Goal: Transaction & Acquisition: Book appointment/travel/reservation

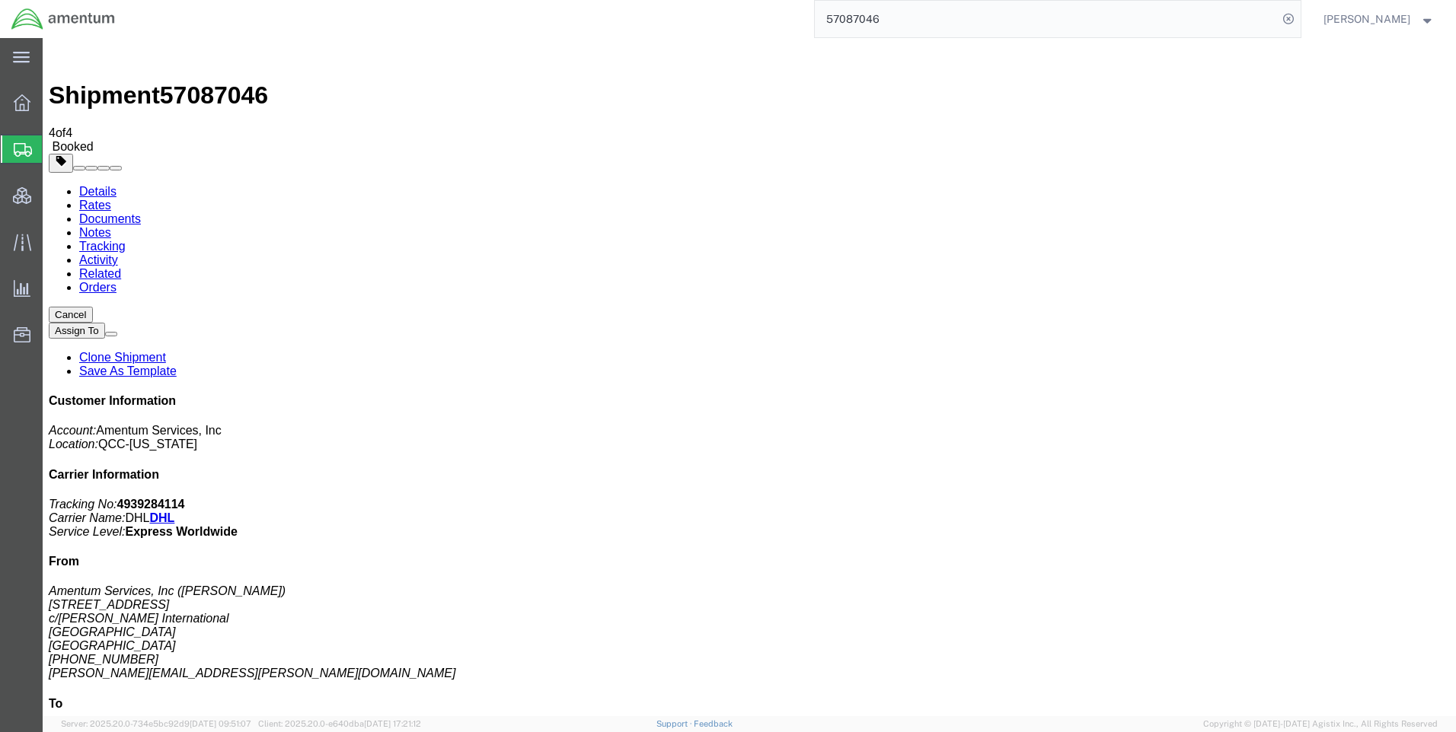
scroll to position [152, 0]
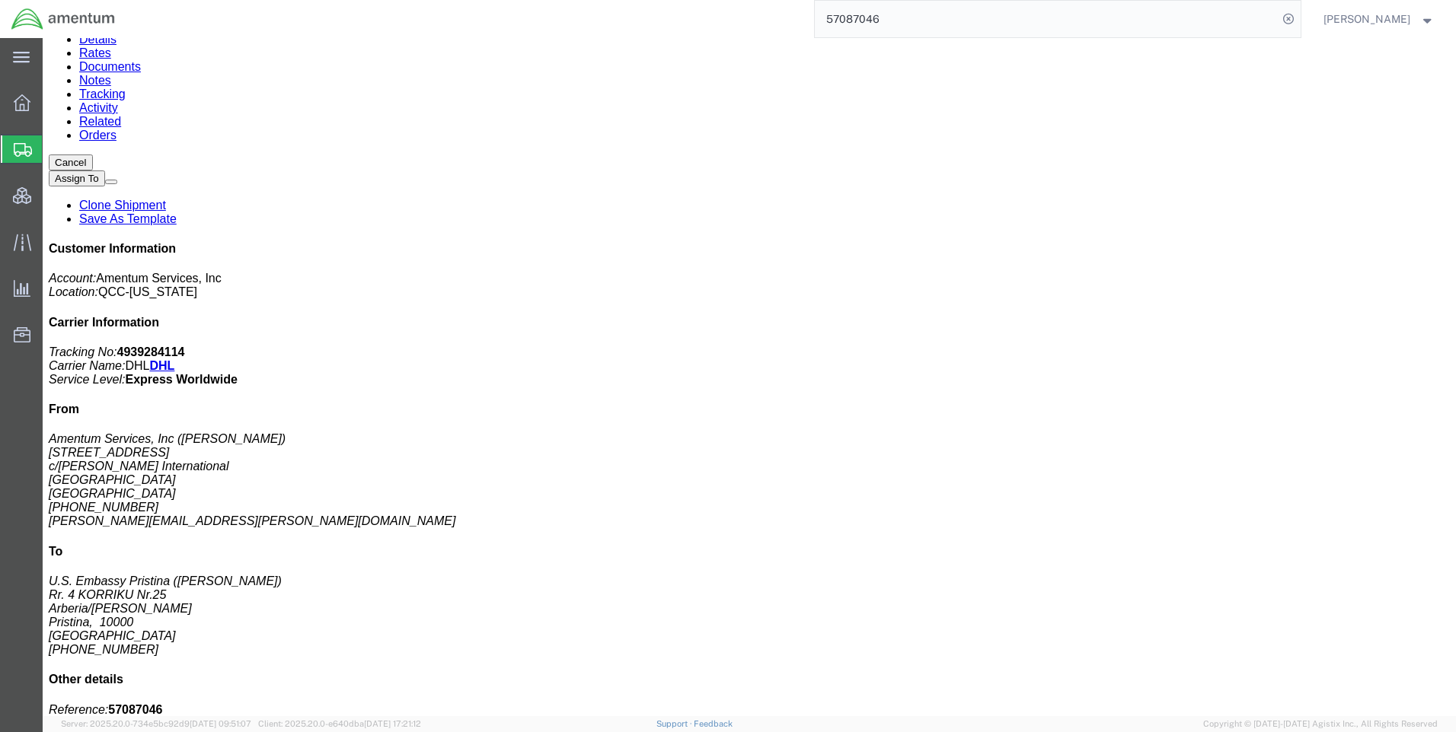
click at [1299, 18] on icon at bounding box center [1288, 18] width 21 height 21
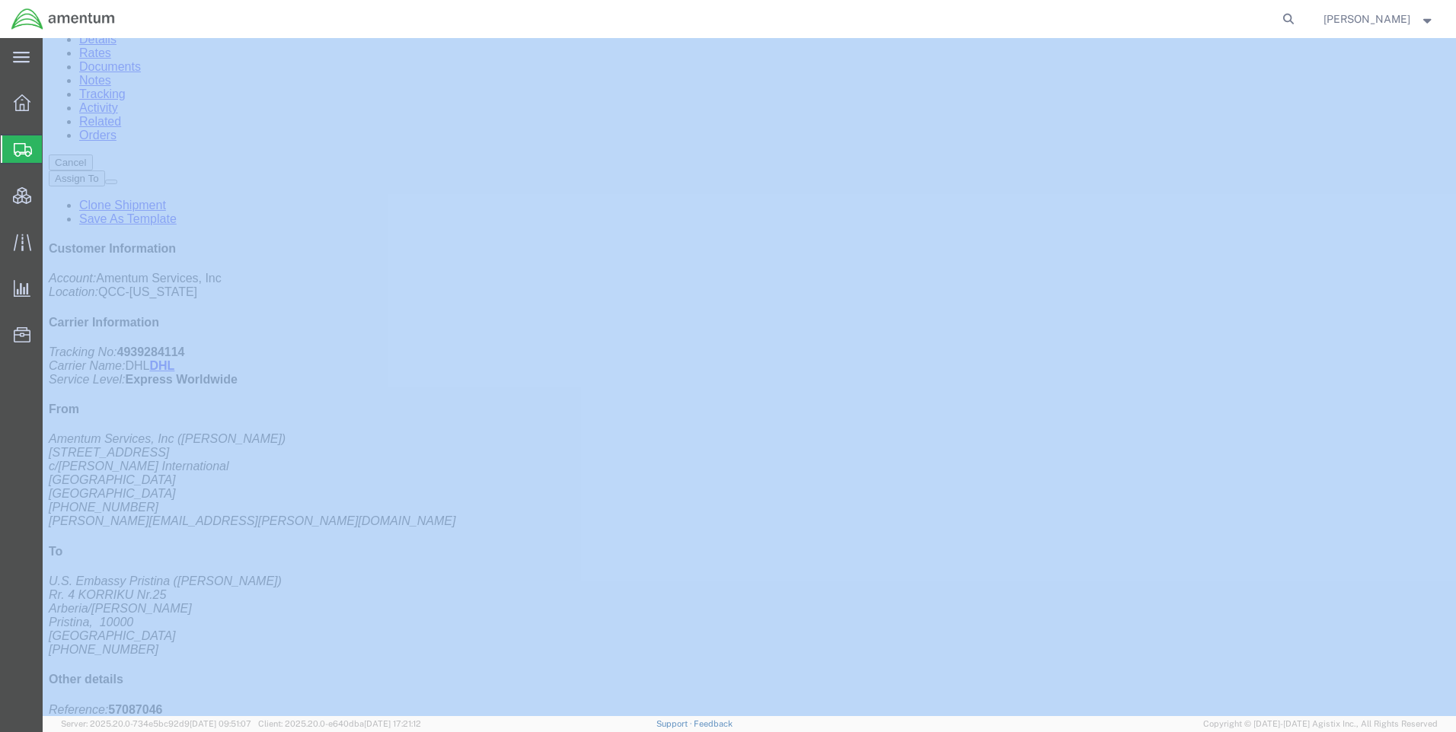
click at [1299, 18] on icon at bounding box center [1288, 18] width 21 height 21
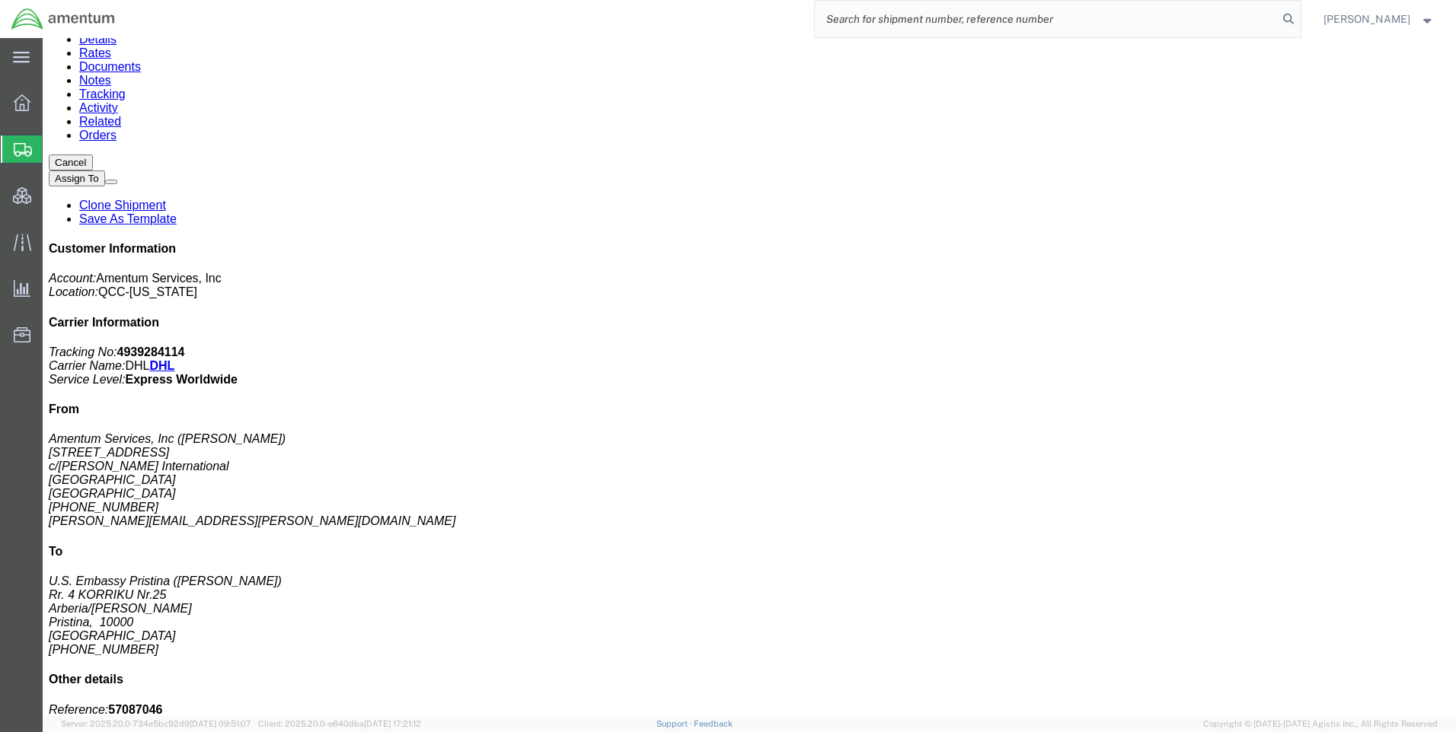
paste input "57086287"
type input "57086287"
drag, startPoint x: 1301, startPoint y: 18, endPoint x: 1269, endPoint y: 13, distance: 32.3
click at [1299, 16] on icon at bounding box center [1288, 18] width 21 height 21
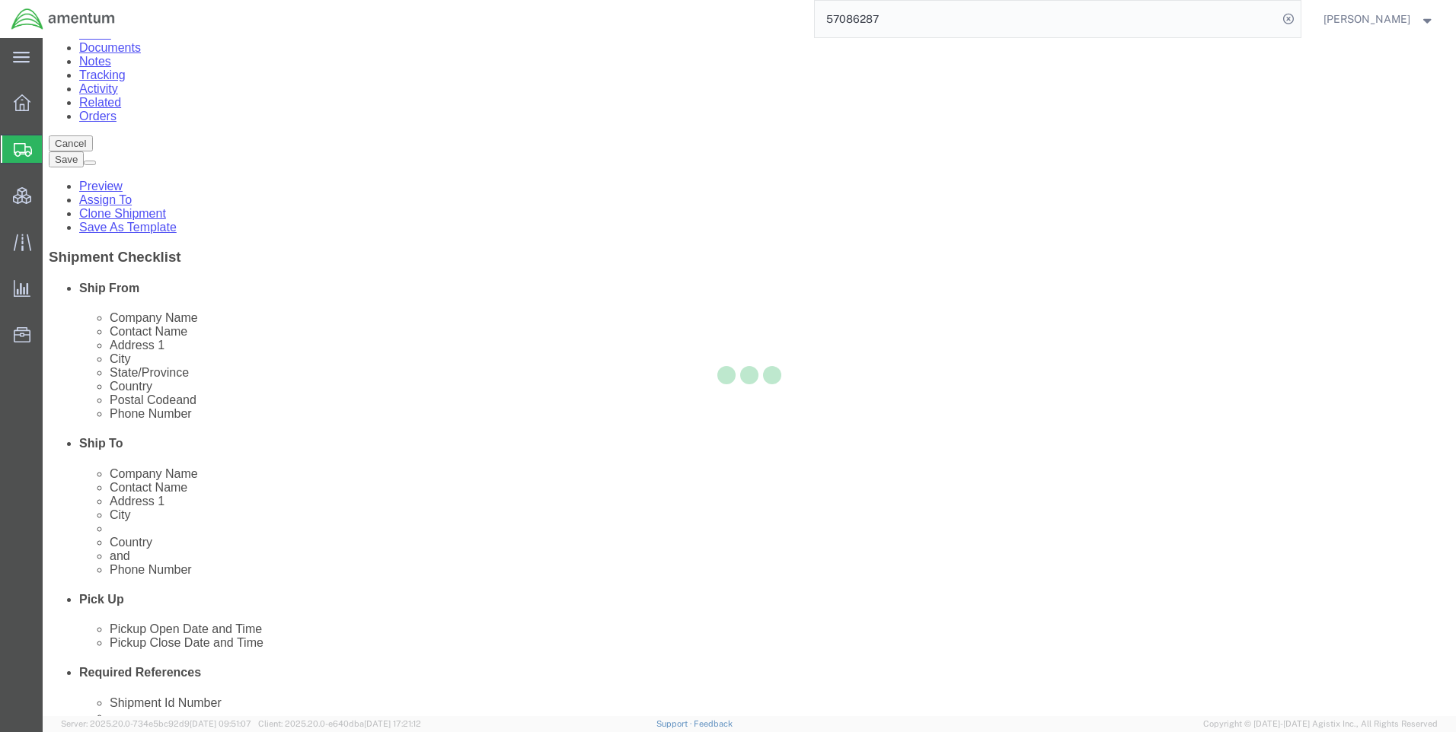
select select "42668"
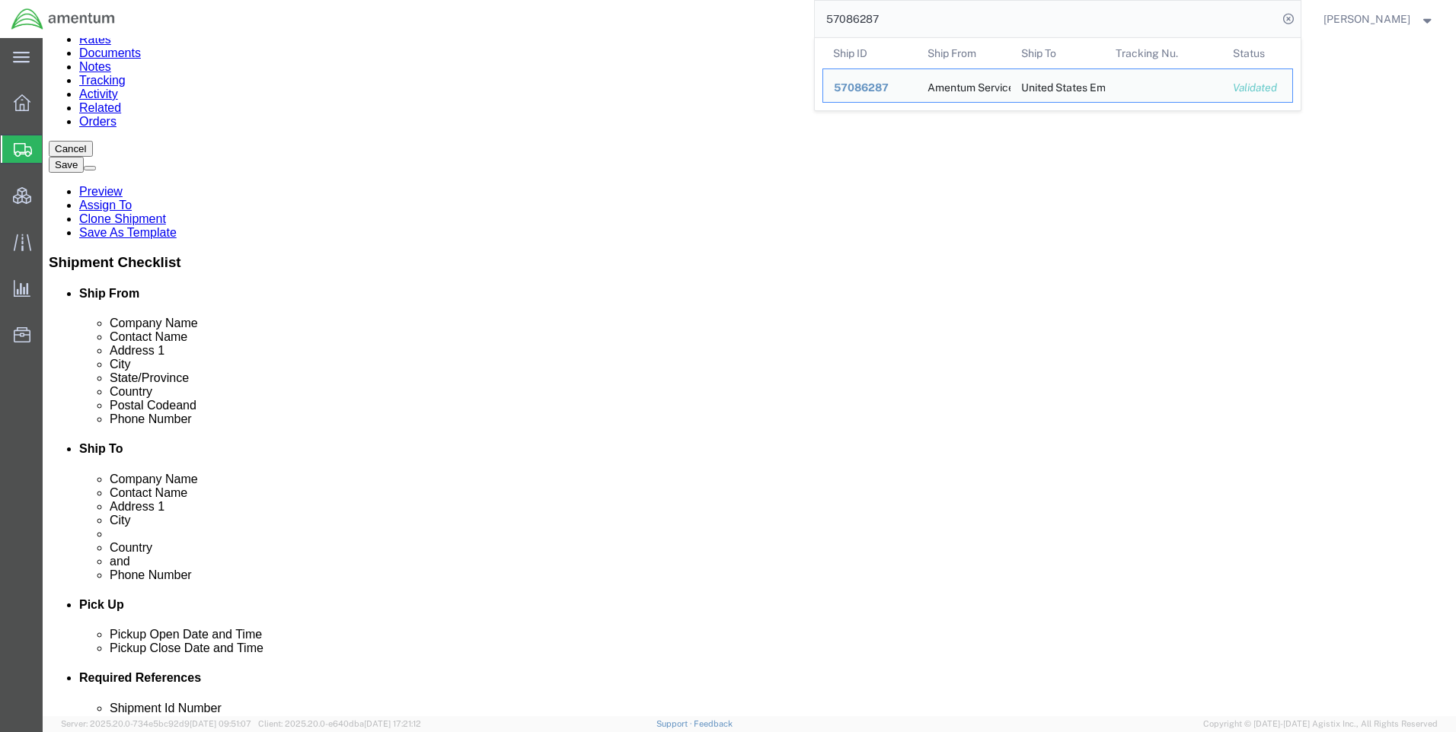
click ul "Details Rates Documents Notes Tracking Activity Related Orders"
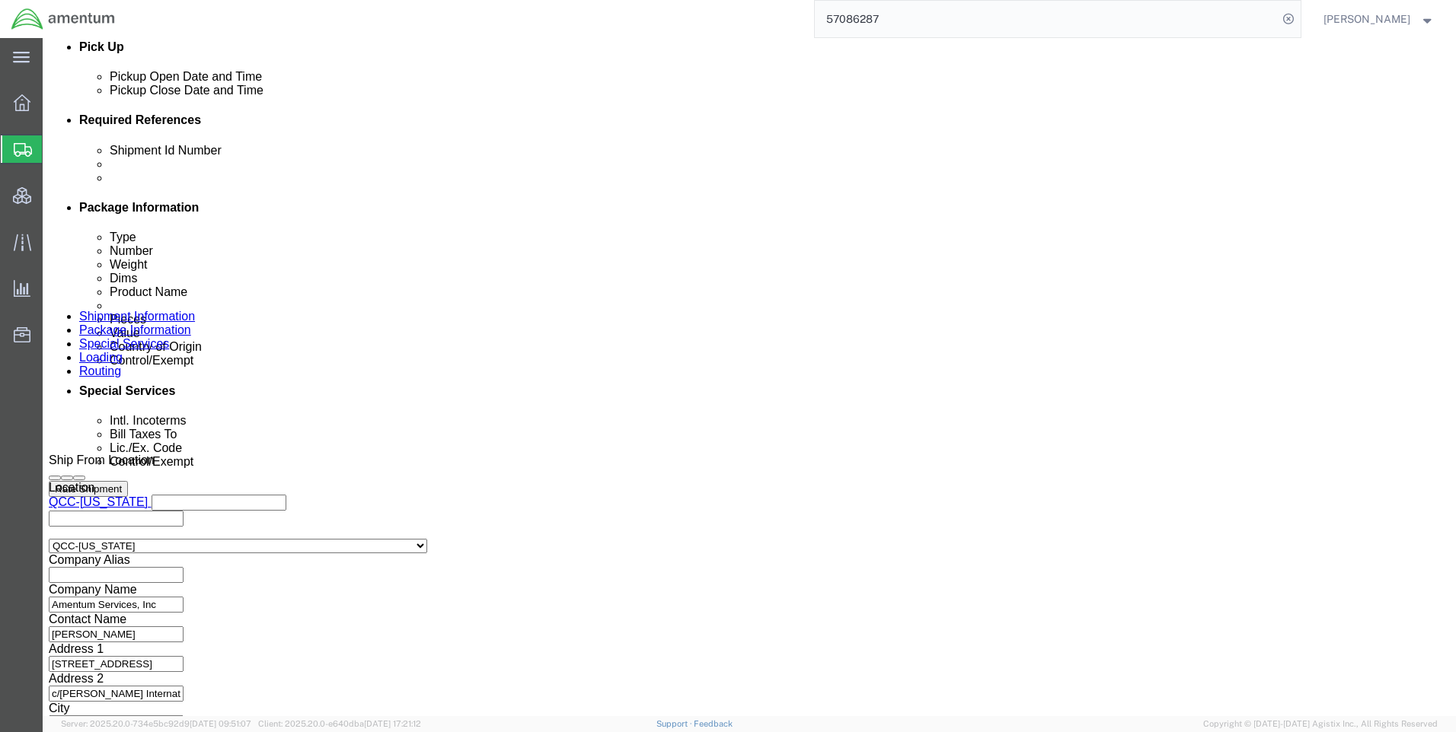
scroll to position [685, 0]
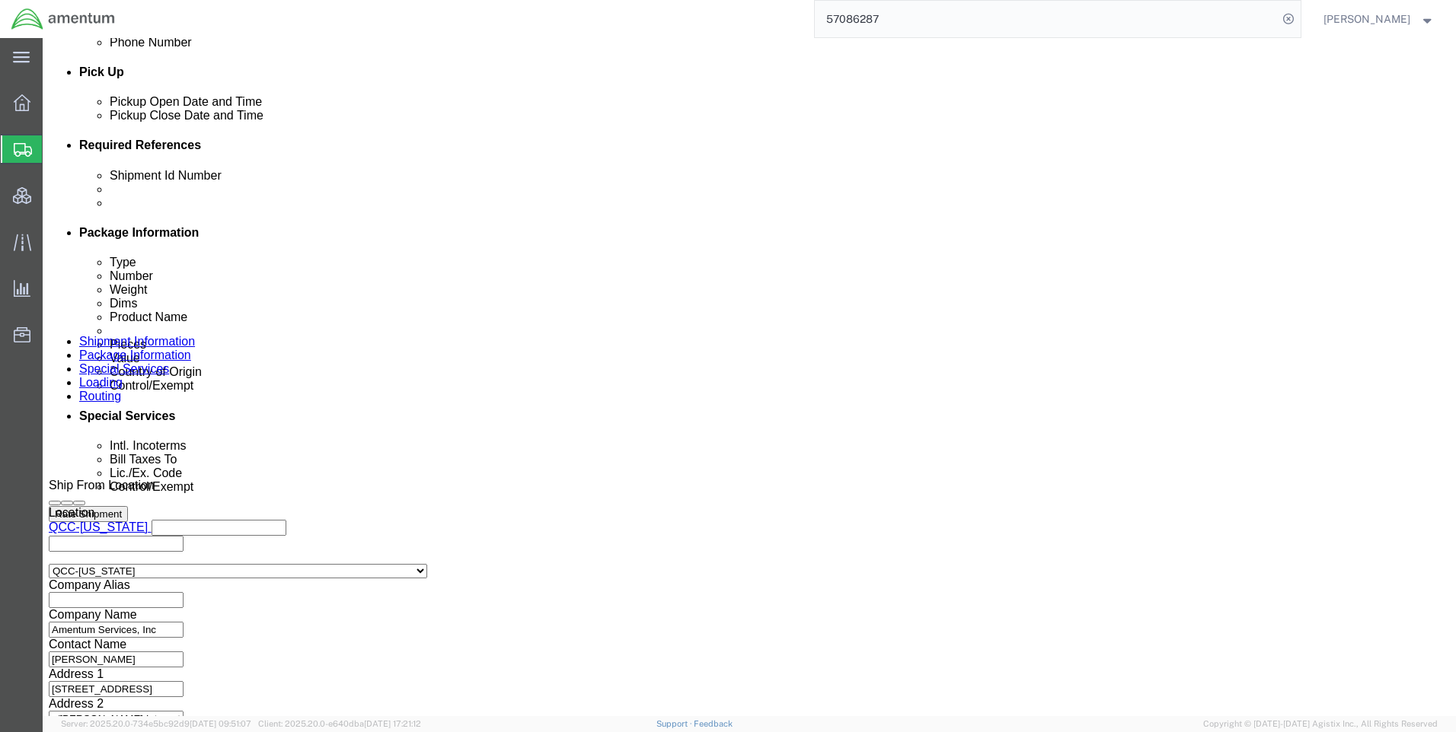
click div "Shipment Information Package Information Special Services Loading Routing"
click icon
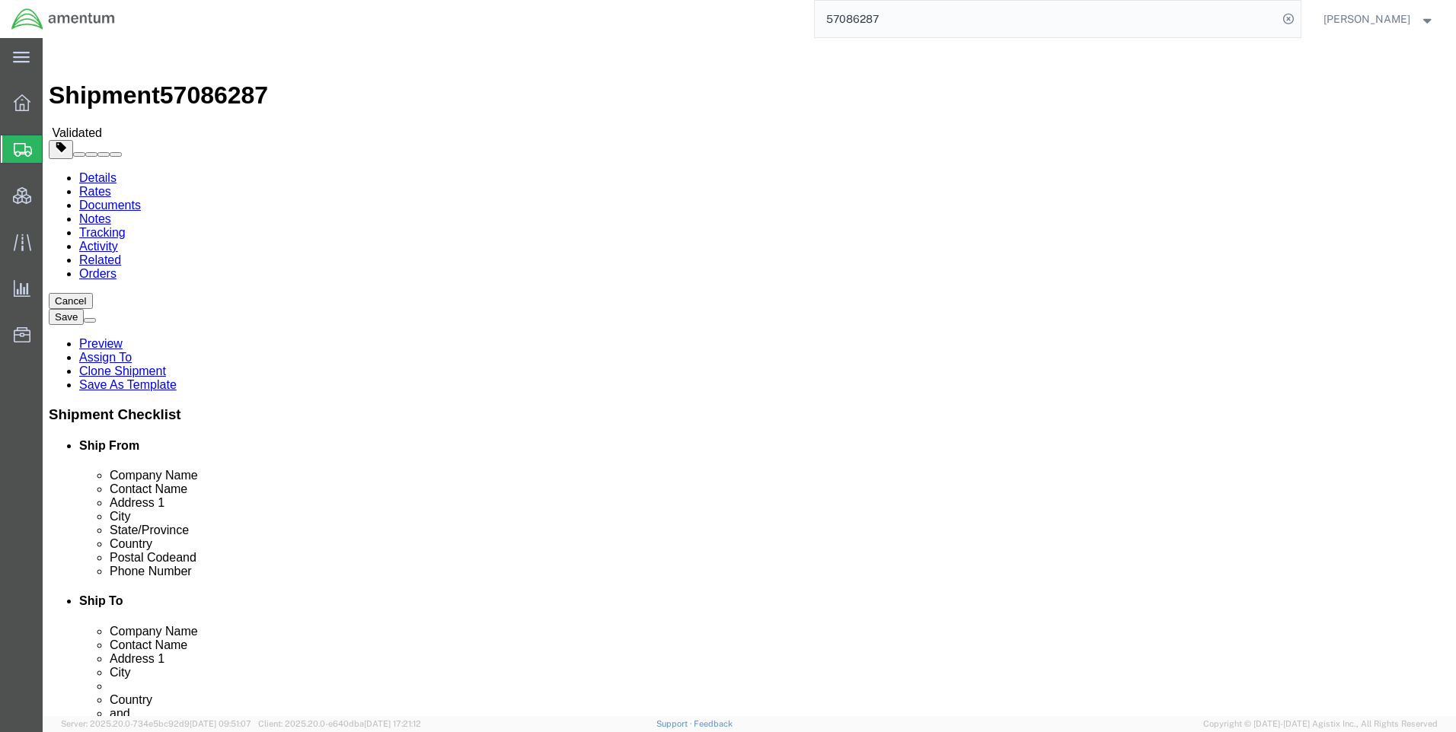
click link "Special Services"
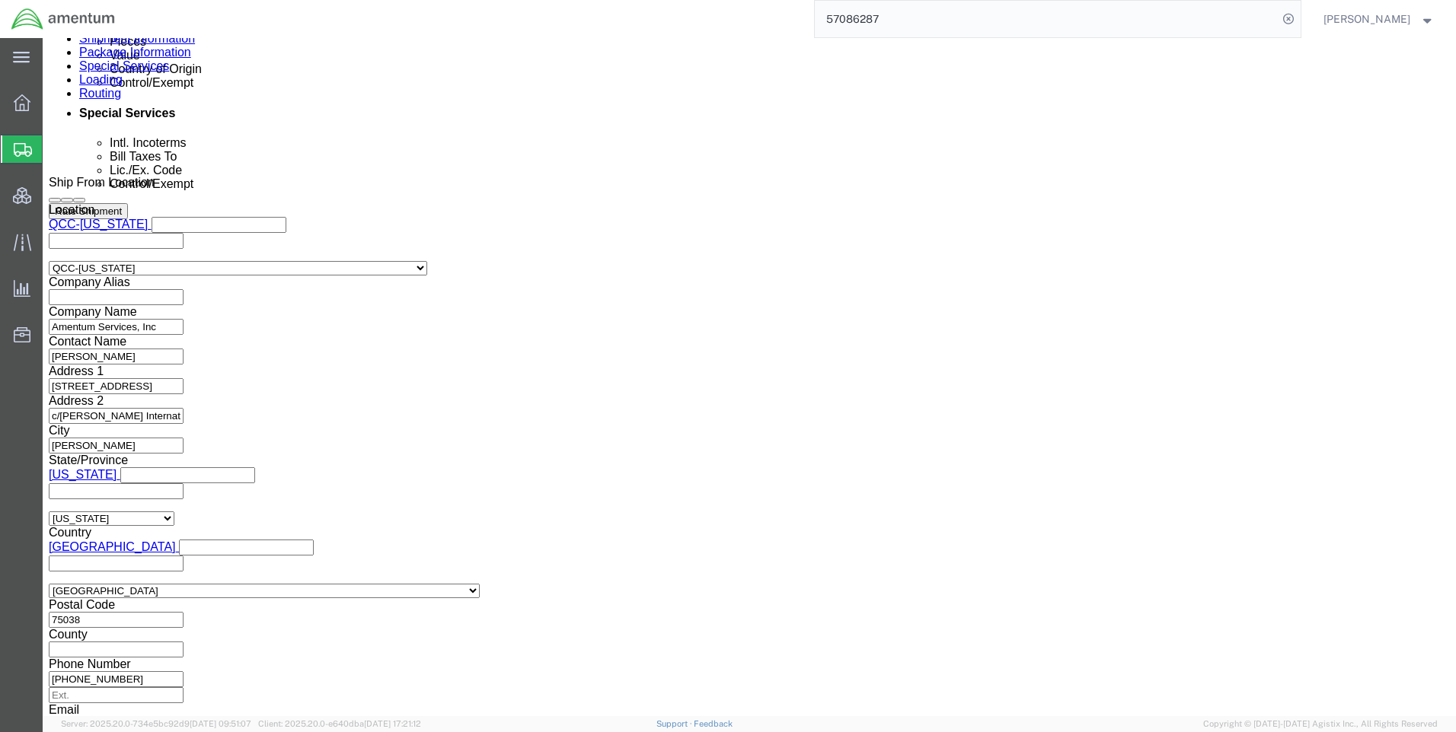
scroll to position [990, 0]
paste input "X20251010900069"
type input "X20251010900069"
click select "Select AES-Direct EEI Carrier File EEI EEI Exempt"
select select "AESD"
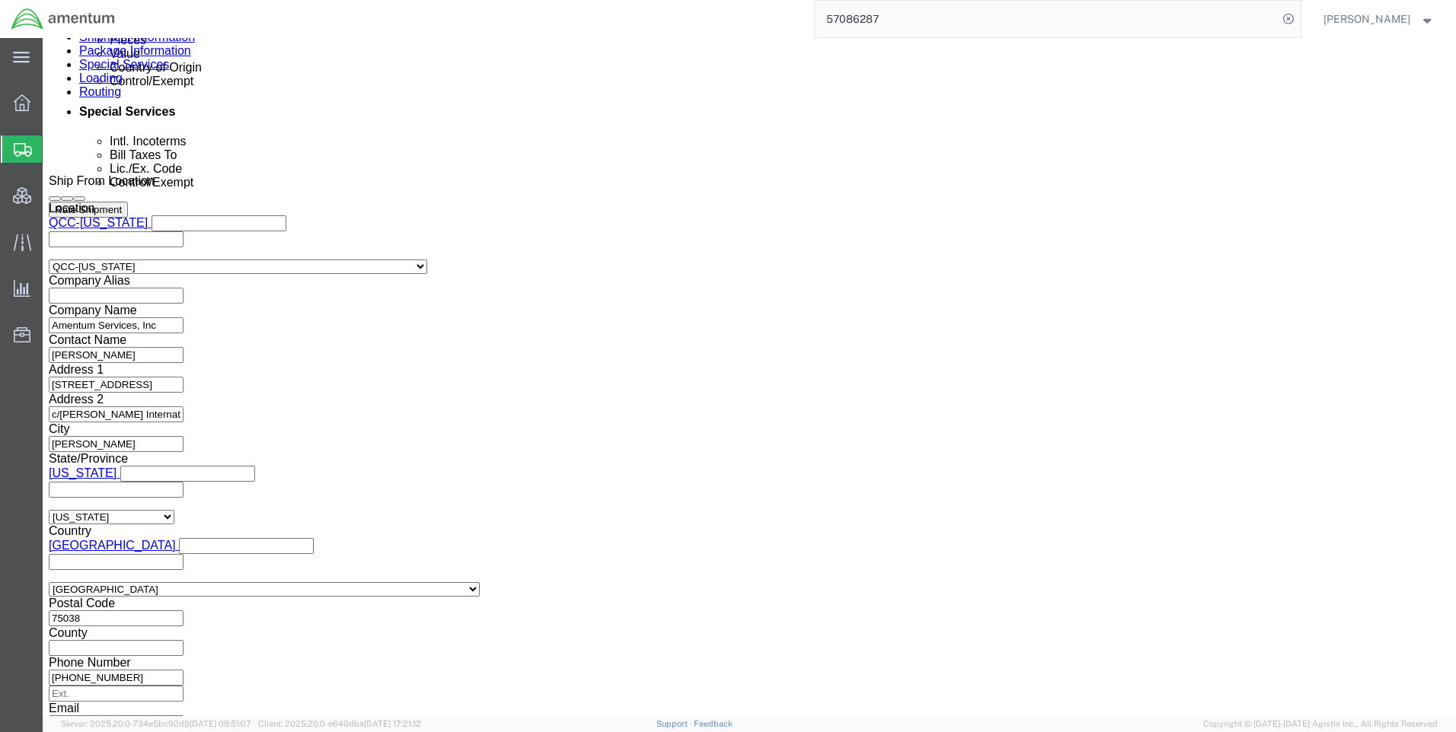
click select "Select AES-Direct EEI Carrier File EEI EEI Exempt"
click select "Select ATF BIS DEA EPA FDA FTR ITAR OFAC Other (OPA)"
select select "BIS"
click select "Select ATF BIS DEA EPA FDA FTR ITAR OFAC Other (OPA)"
click select "Select AGR-Agricultural APP-Computers APR-Additional Permissive Exports AVS-Air…"
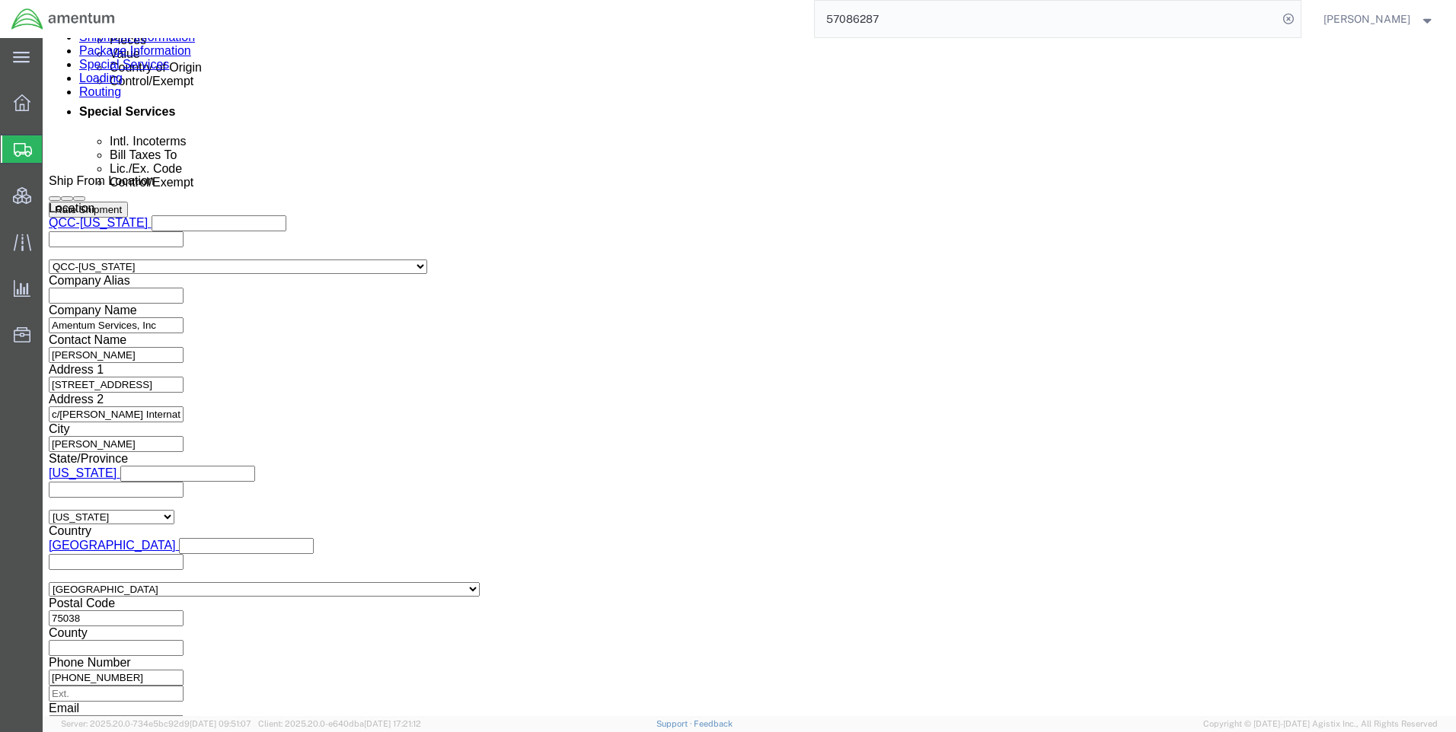
select select "NLR"
click select "Select AGR-Agricultural APP-Computers APR-Additional Permissive Exports AVS-Air…"
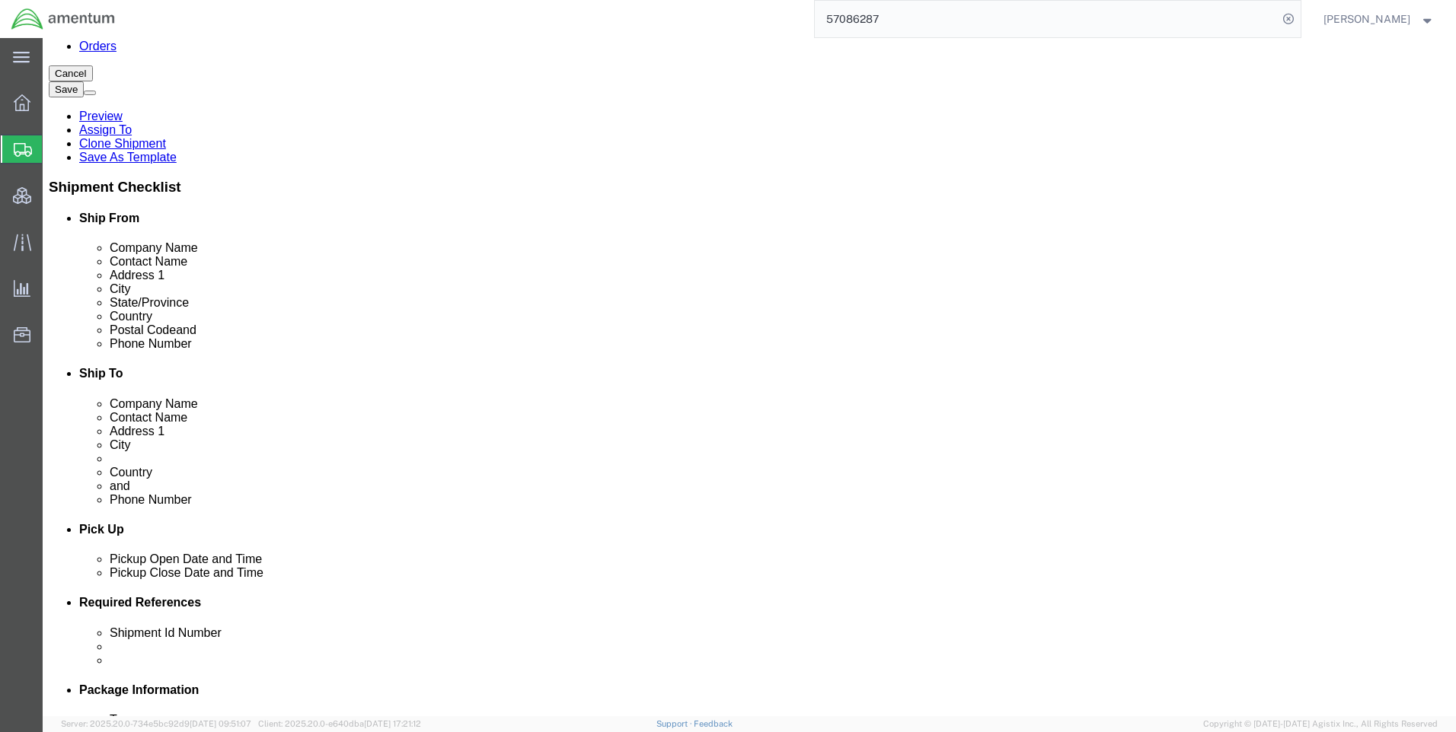
scroll to position [457, 0]
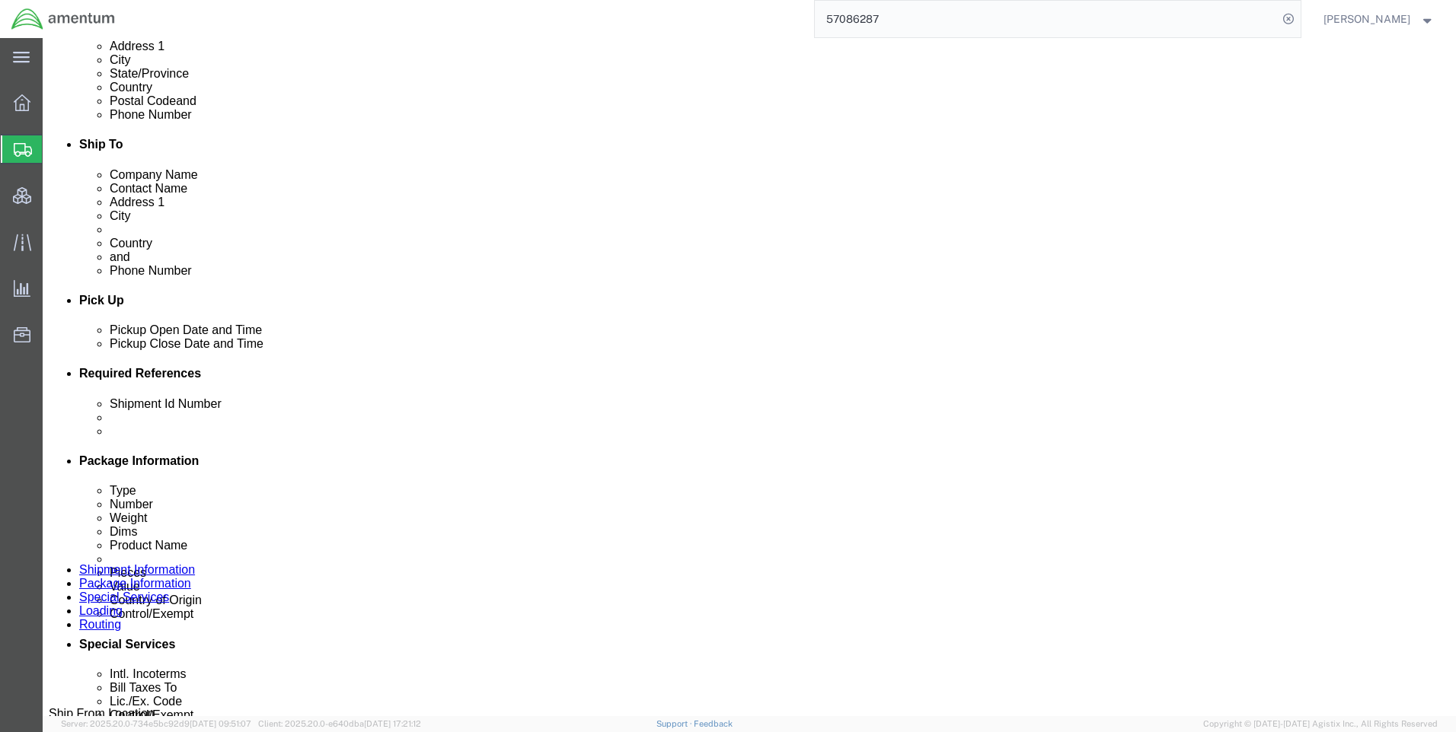
click button "Rate Shipment"
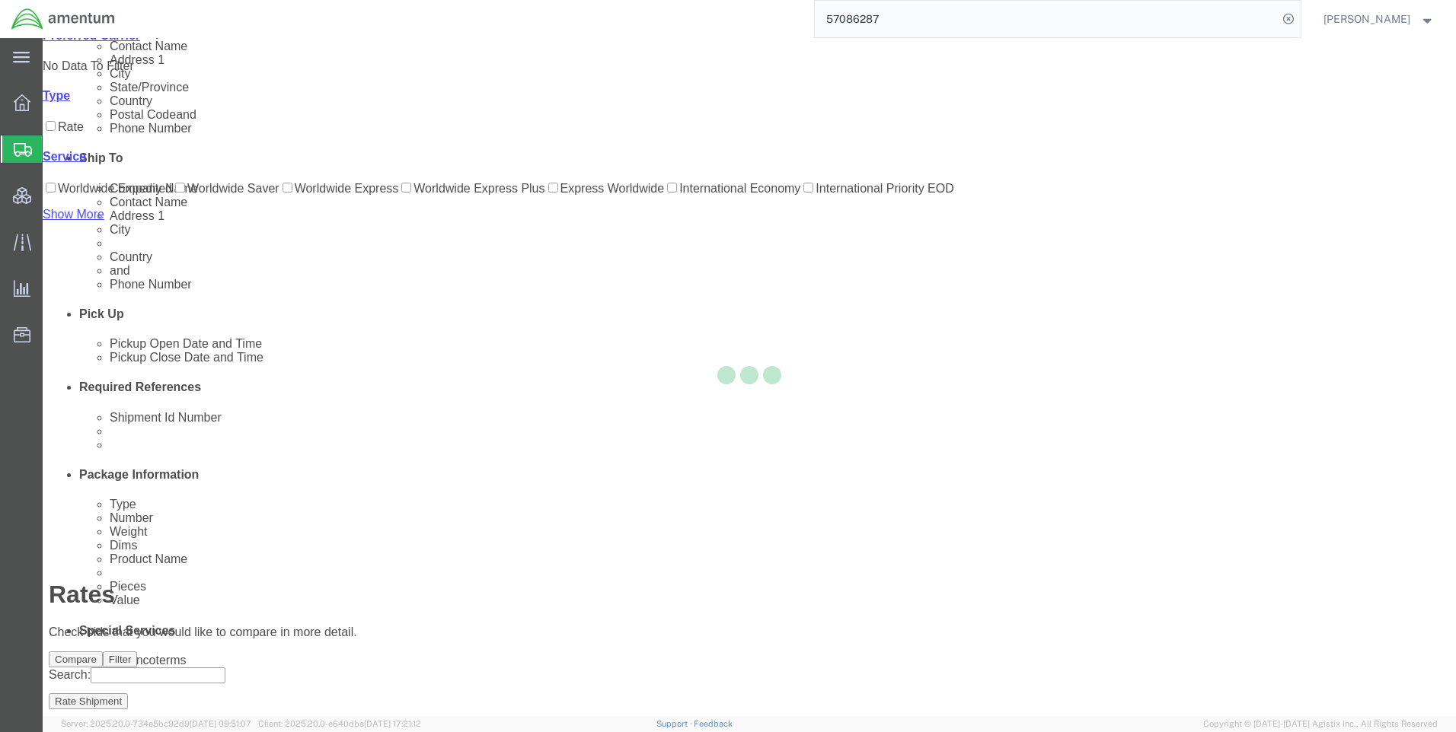
scroll to position [0, 0]
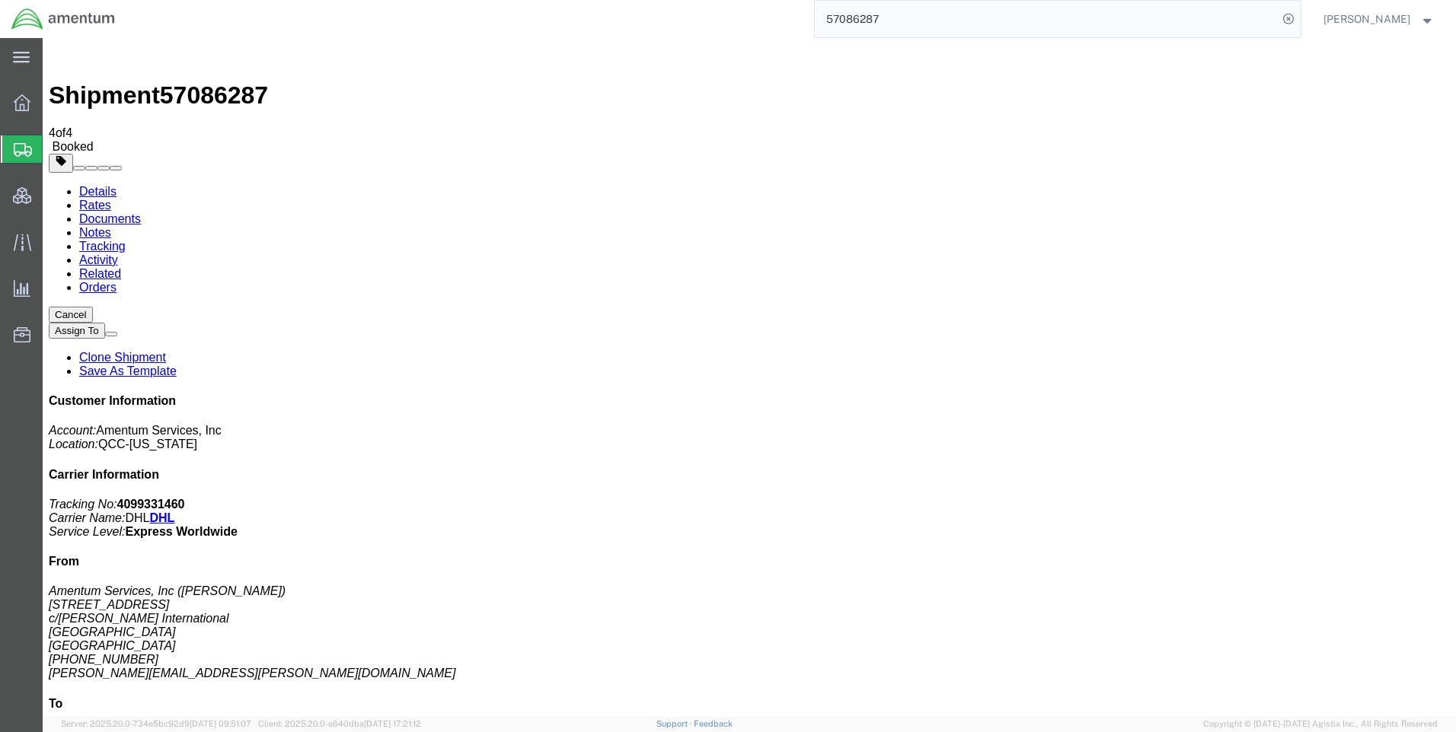
click at [1298, 21] on icon at bounding box center [1288, 18] width 21 height 21
click at [1299, 11] on icon at bounding box center [1288, 18] width 21 height 21
paste input "DCO-25283-169364"
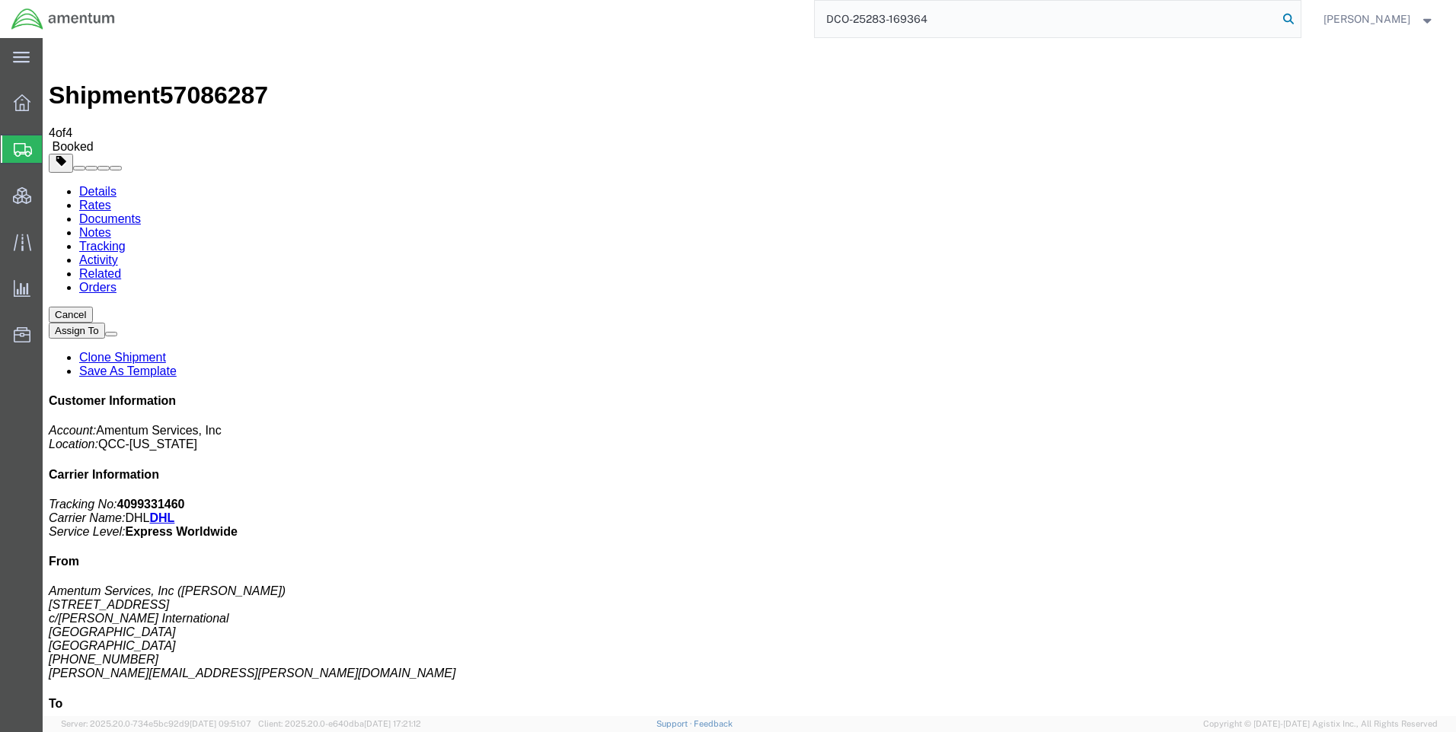
type input "DCO-25283-169364"
click at [1299, 18] on icon at bounding box center [1288, 18] width 21 height 21
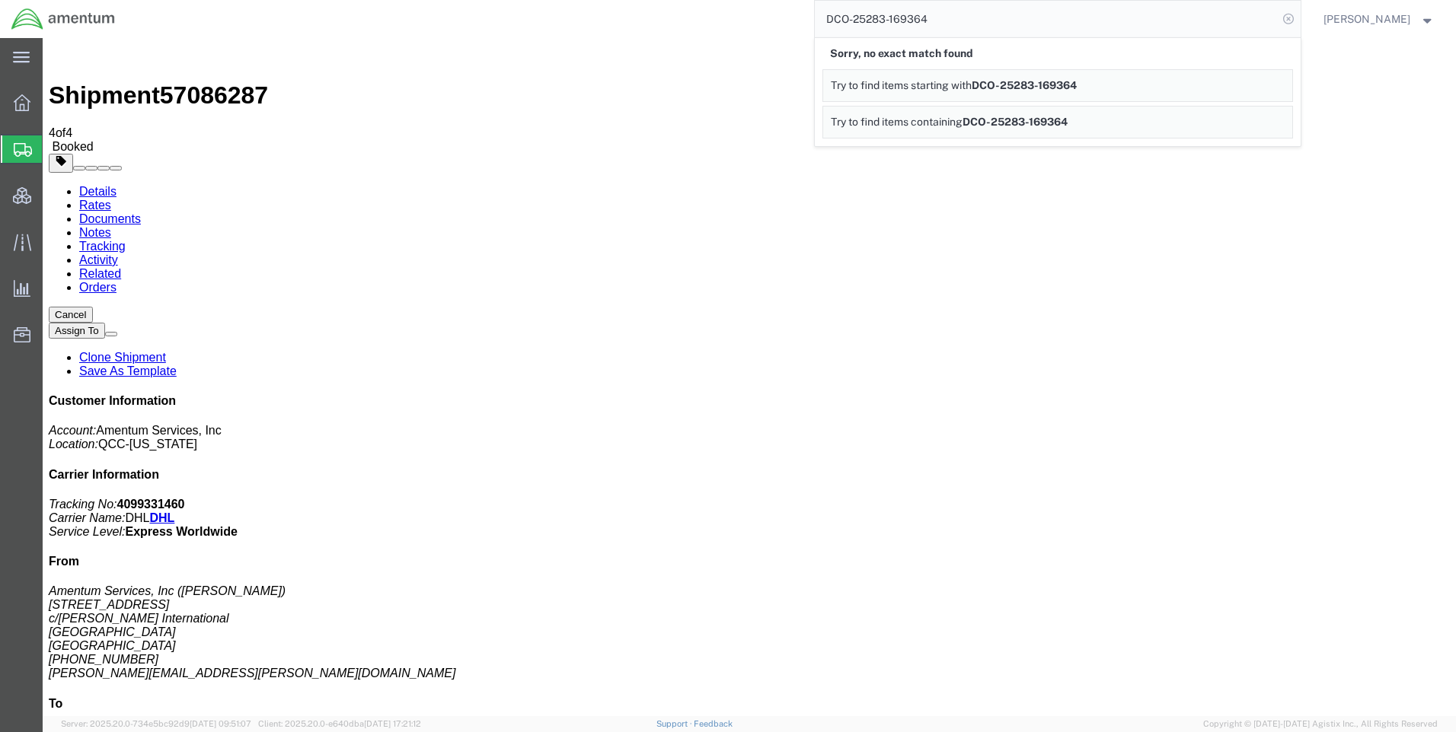
click at [1299, 20] on icon at bounding box center [1288, 18] width 21 height 21
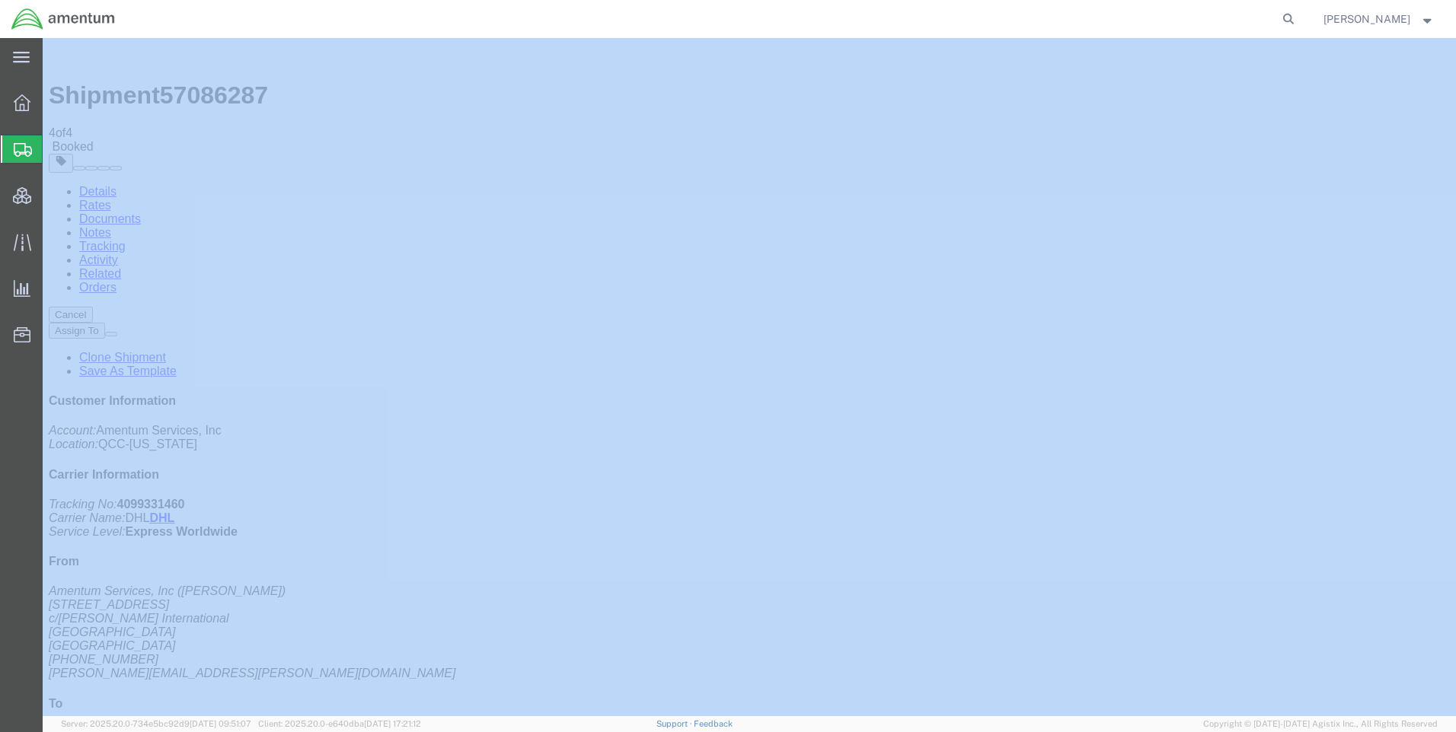
click at [1299, 20] on icon at bounding box center [1288, 18] width 21 height 21
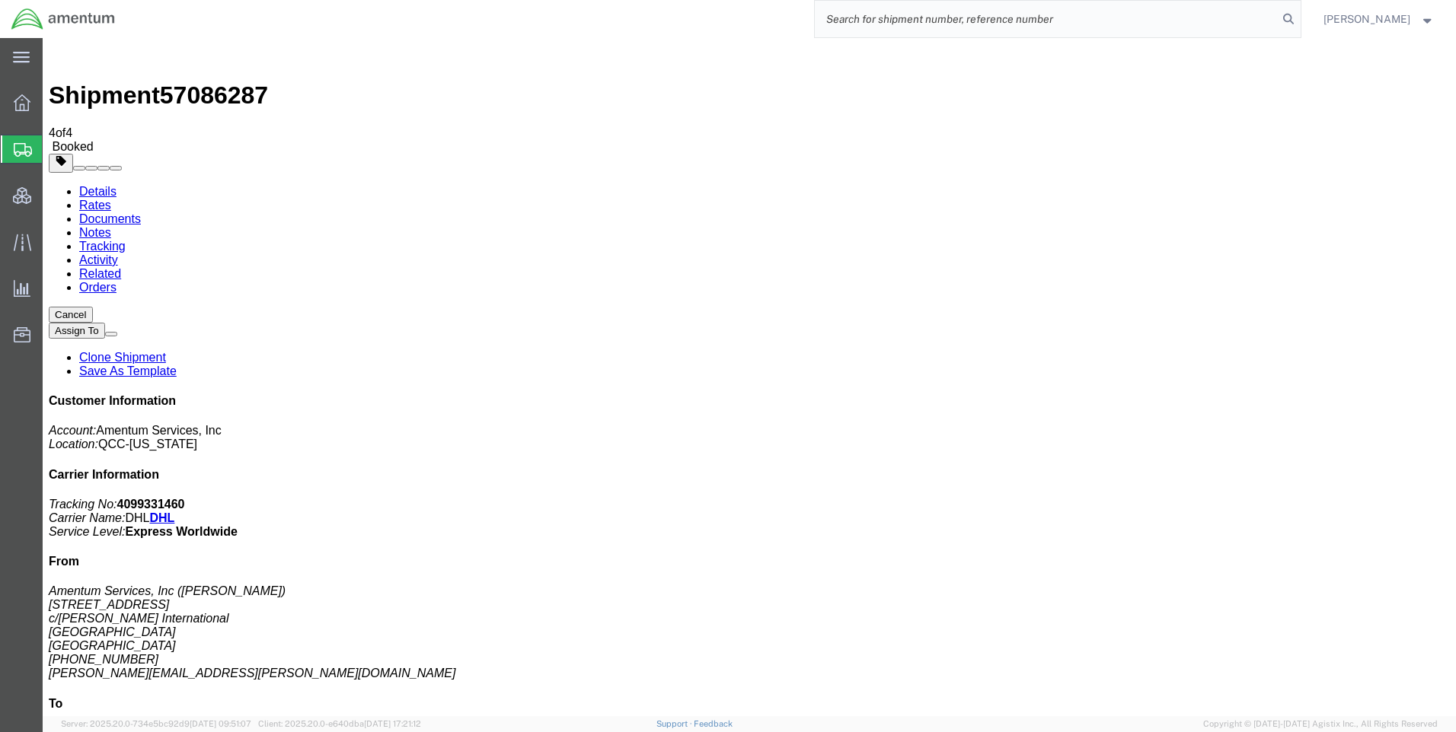
paste input "DCO-25283-169364"
type input "DCO-25283-169364"
click at [1297, 17] on icon at bounding box center [1288, 18] width 21 height 21
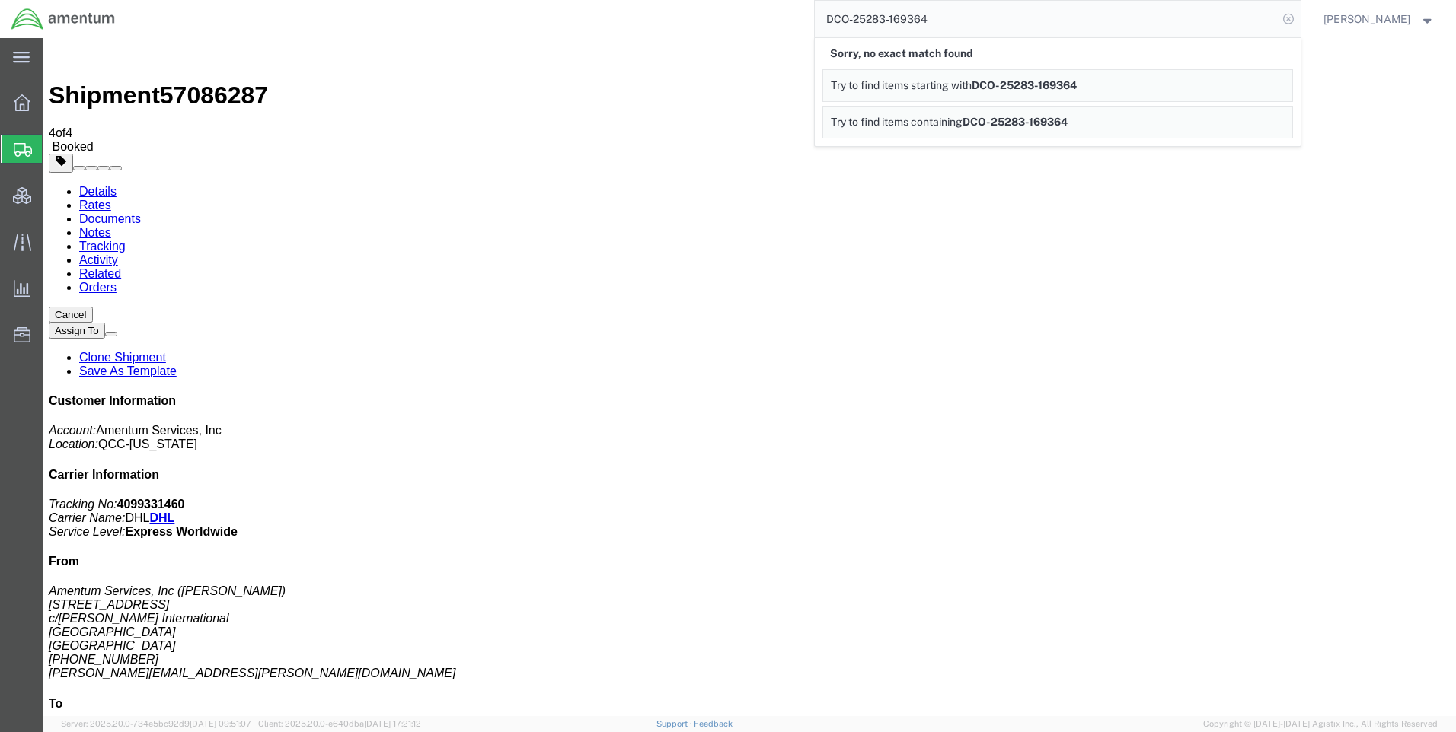
click at [1295, 8] on icon at bounding box center [1288, 18] width 21 height 21
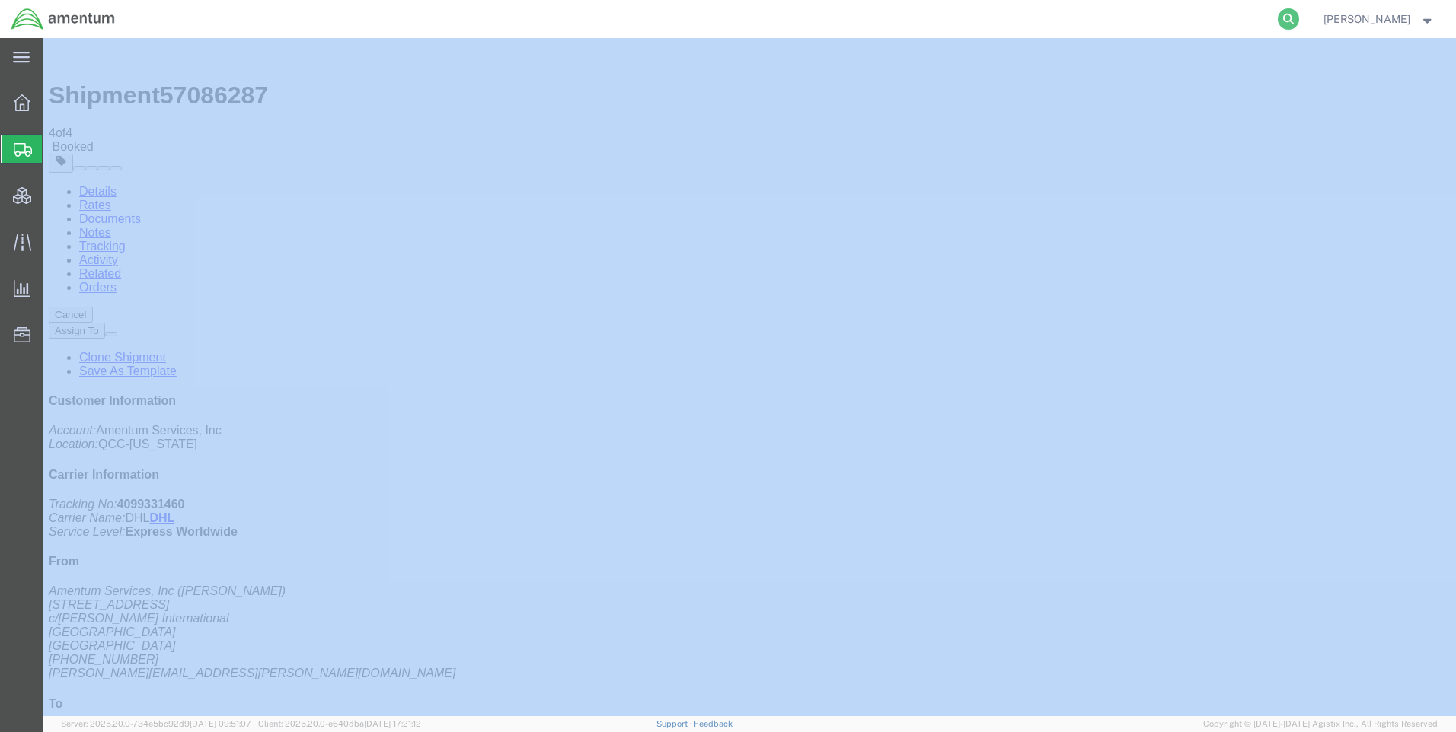
click at [1296, 8] on icon at bounding box center [1288, 18] width 21 height 21
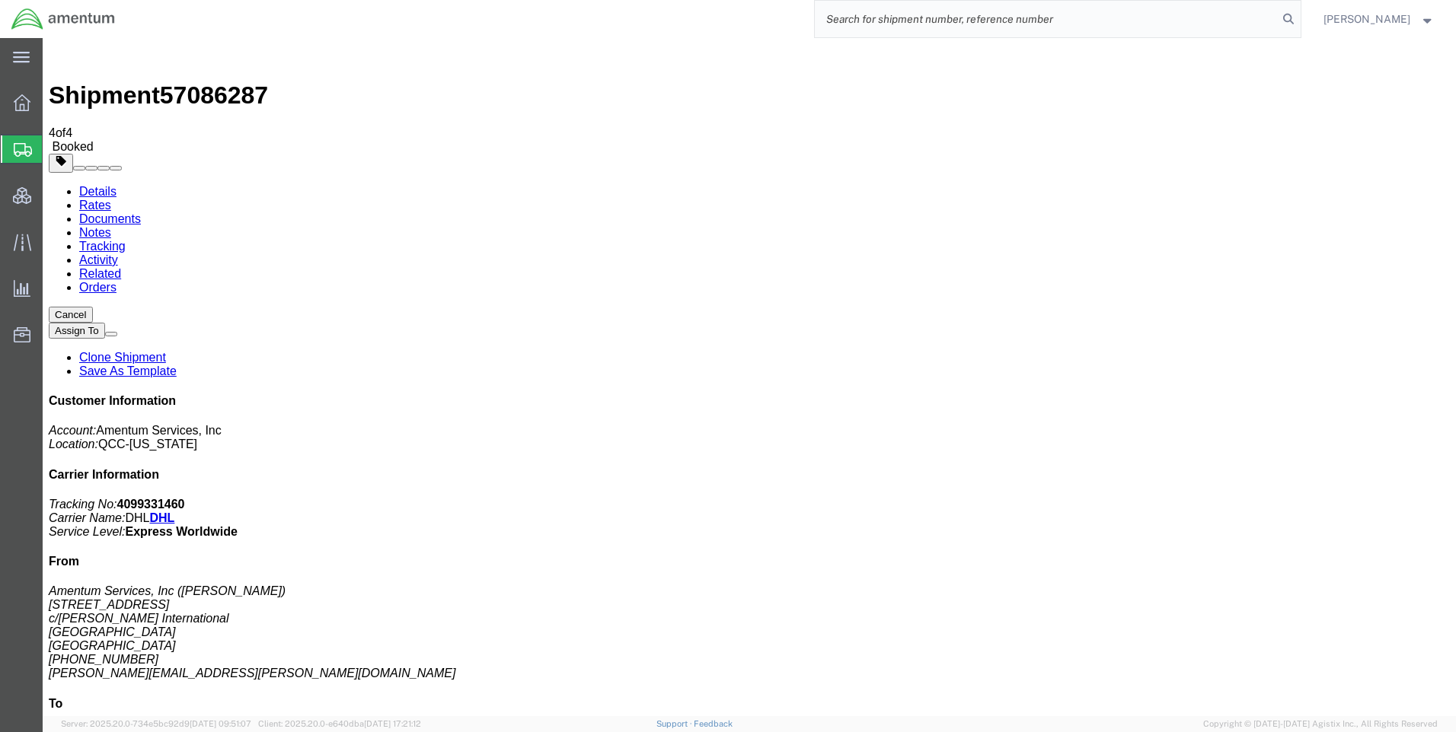
paste input "DCO-25283-169364"
type input "DCO-25283-169364"
click at [1299, 16] on icon at bounding box center [1288, 18] width 21 height 21
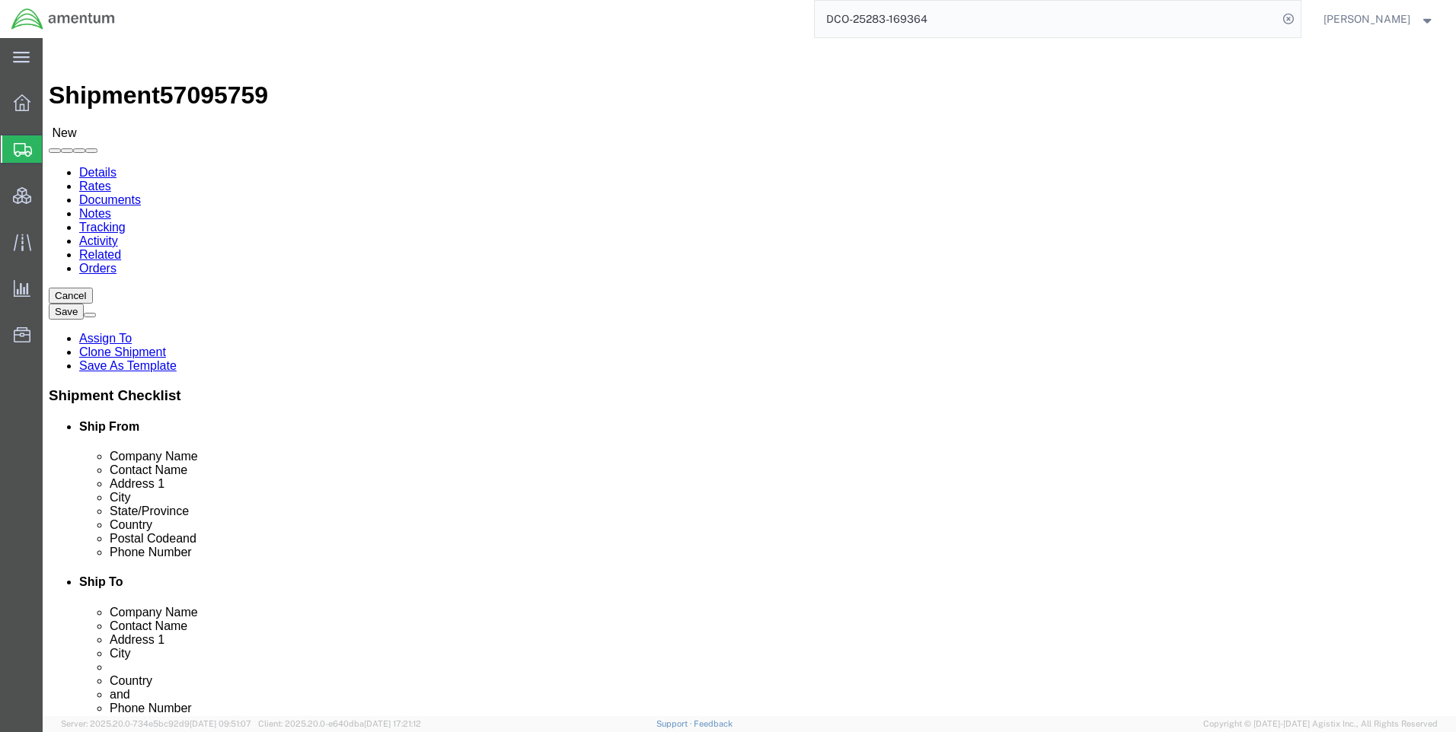
select select "42668"
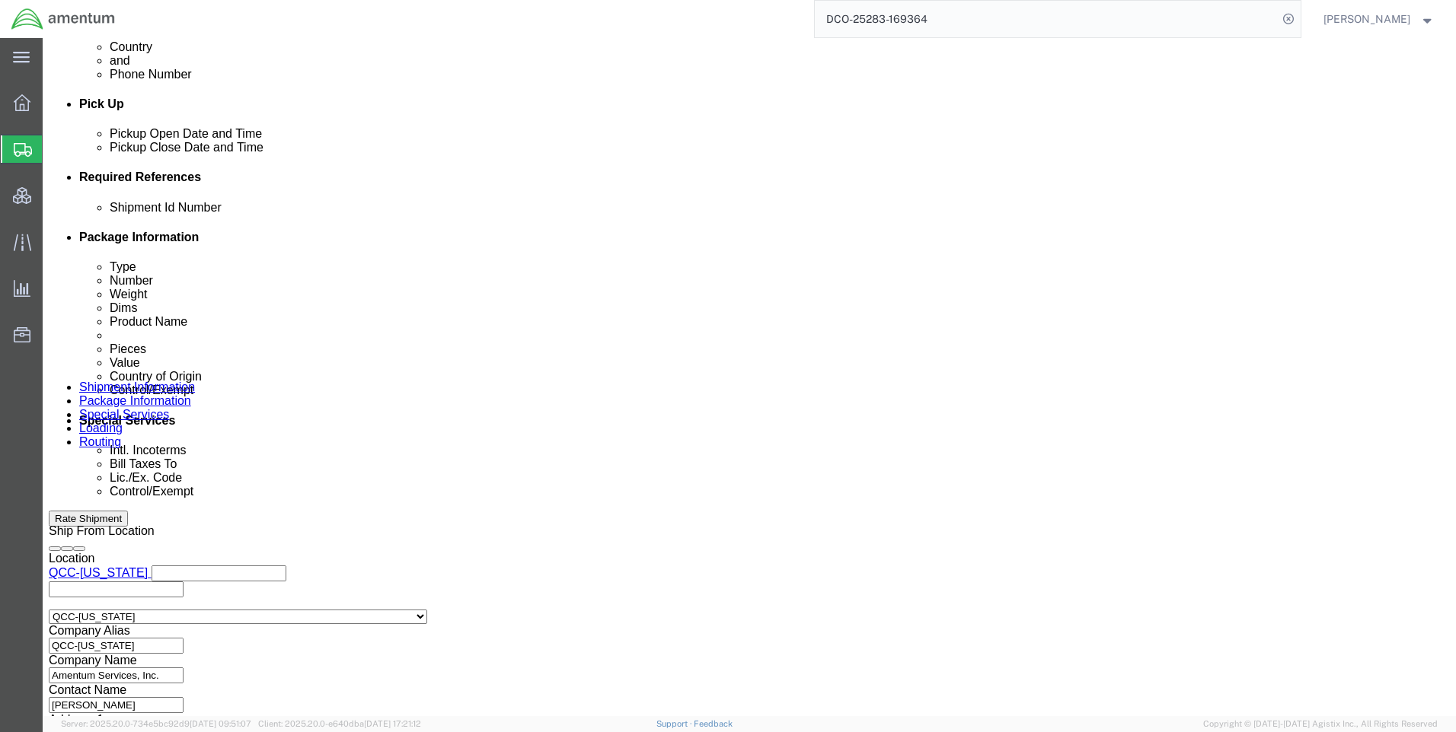
scroll to position [838, 0]
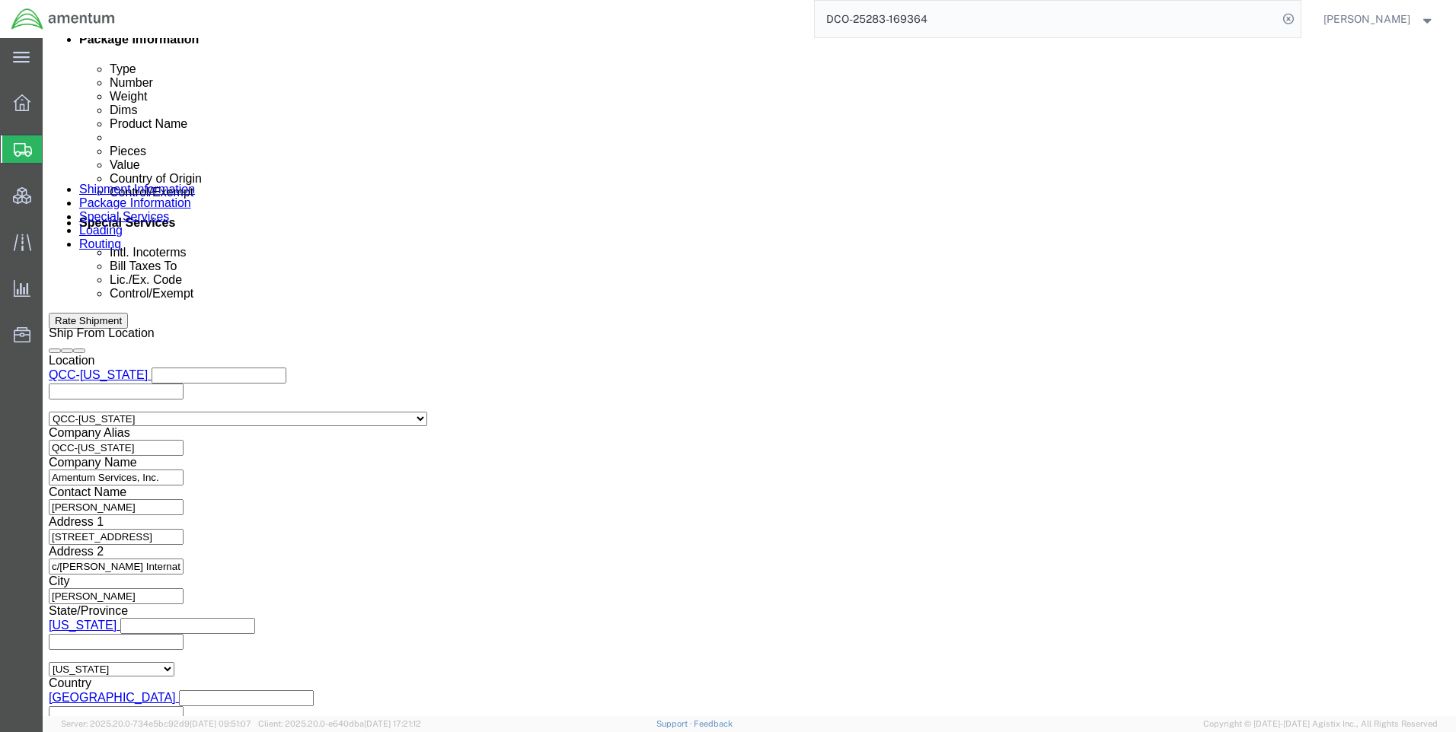
click icon
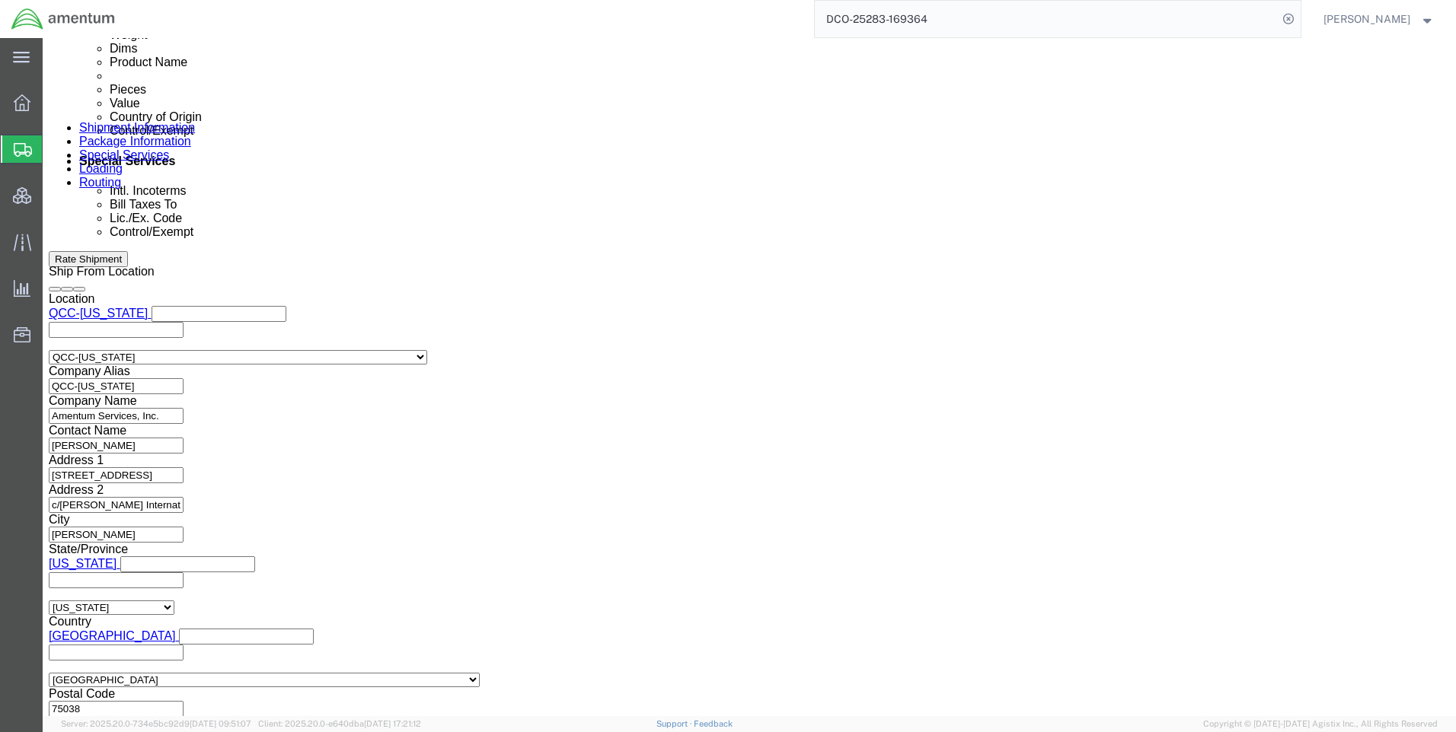
scroll to position [945, 0]
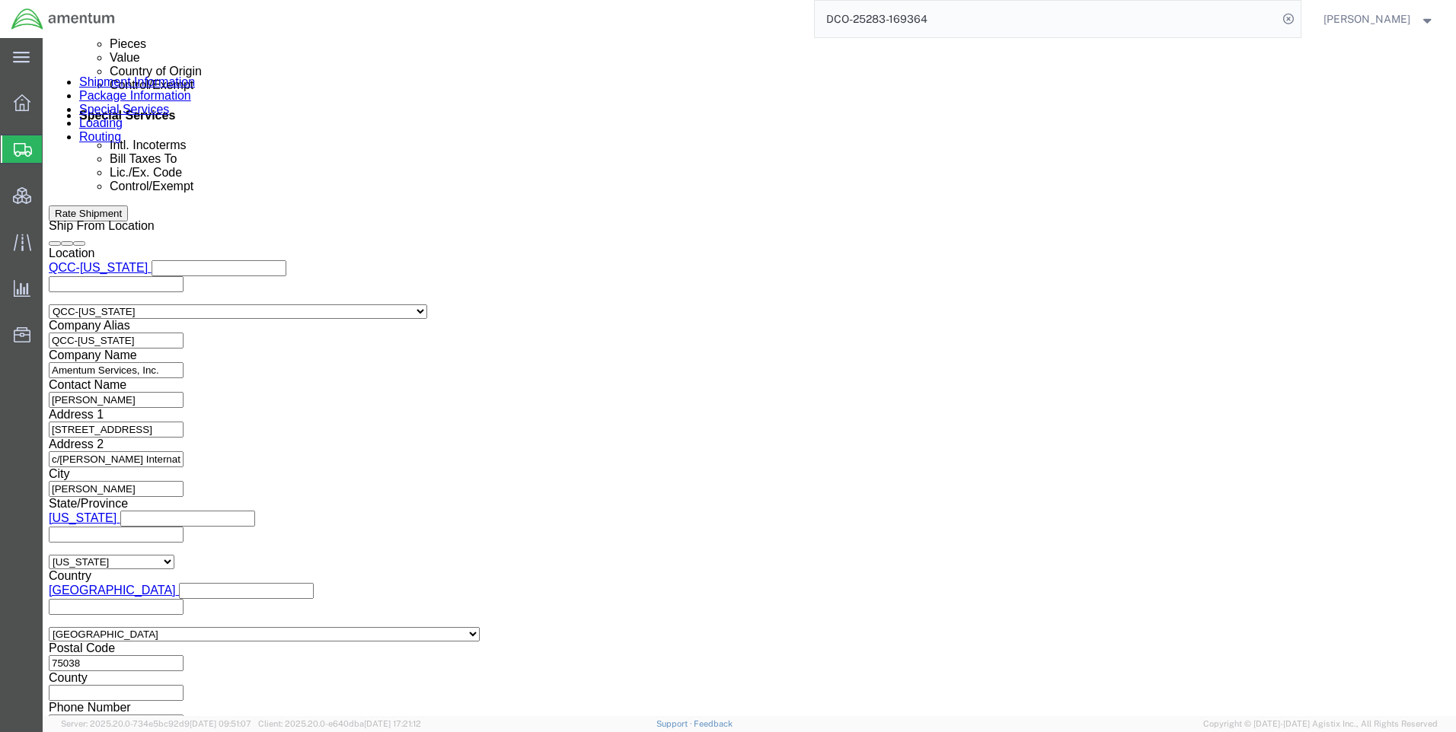
click button "Continue"
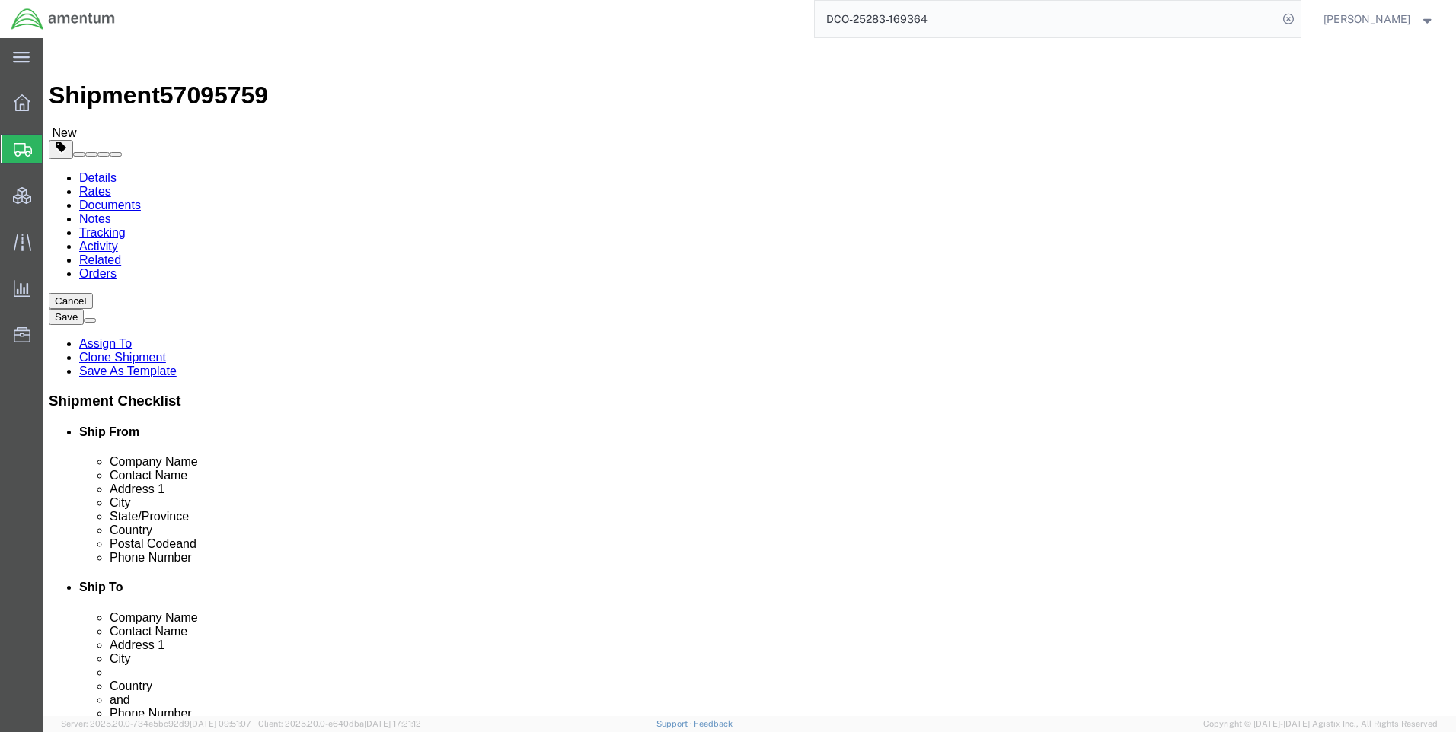
click button "Continue"
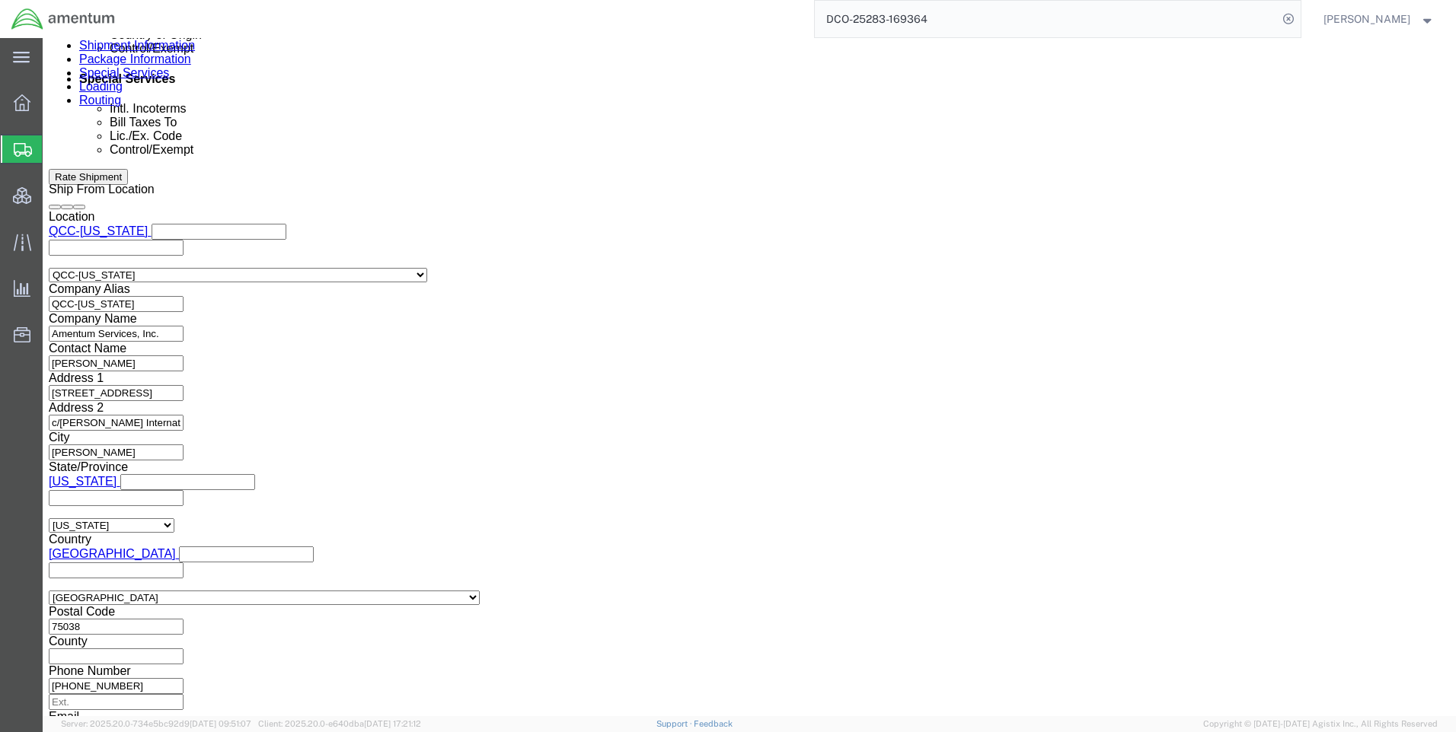
scroll to position [990, 0]
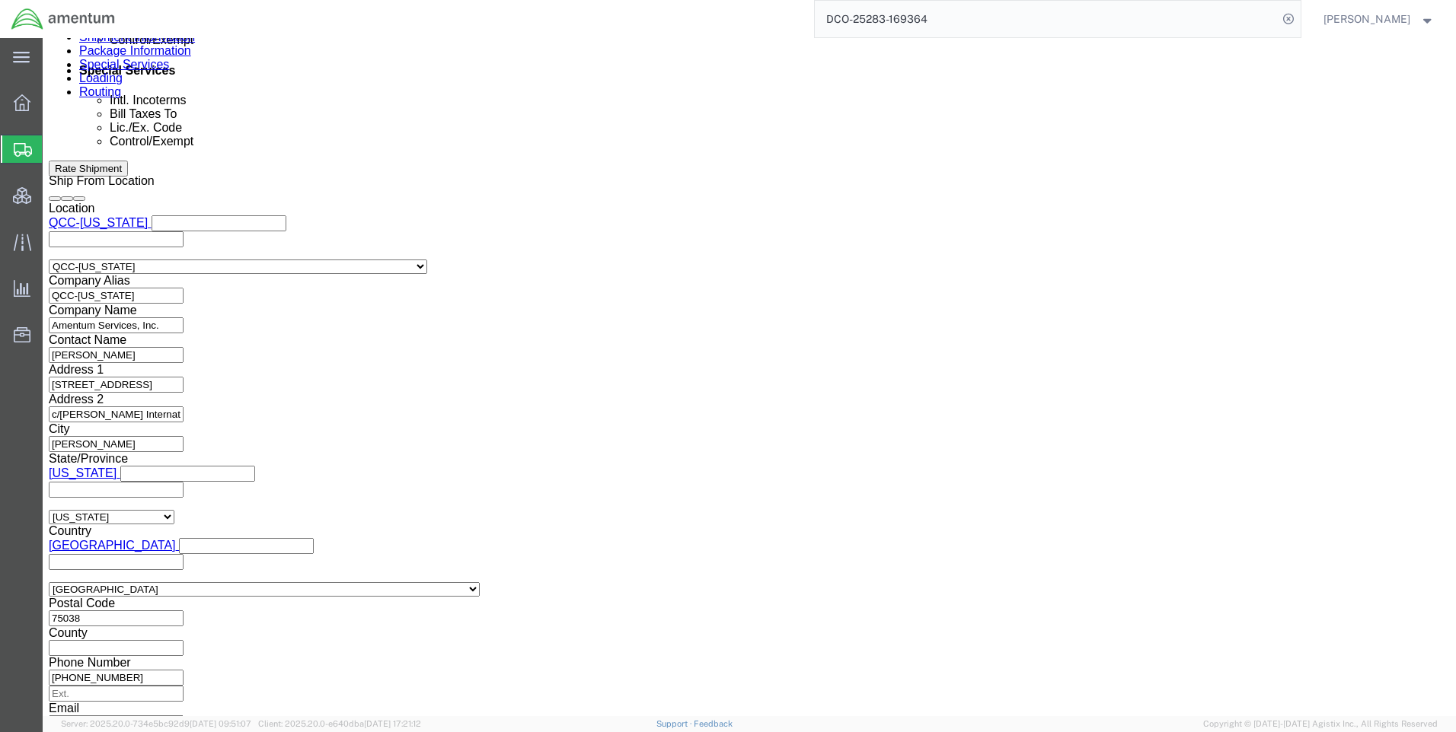
click select "Select ATF BIS DEA EPA FDA FTR ITAR OFAC Other (OPA)"
select select "FTR"
click select "Select ATF BIS DEA EPA FDA FTR ITAR OFAC Other (OPA)"
click select "Select 30.2(d)(2) 30.36 30.37(a) 30.37(f) 30.37(g) 30.37(h) 30.37(i) 30.37(j) 3…"
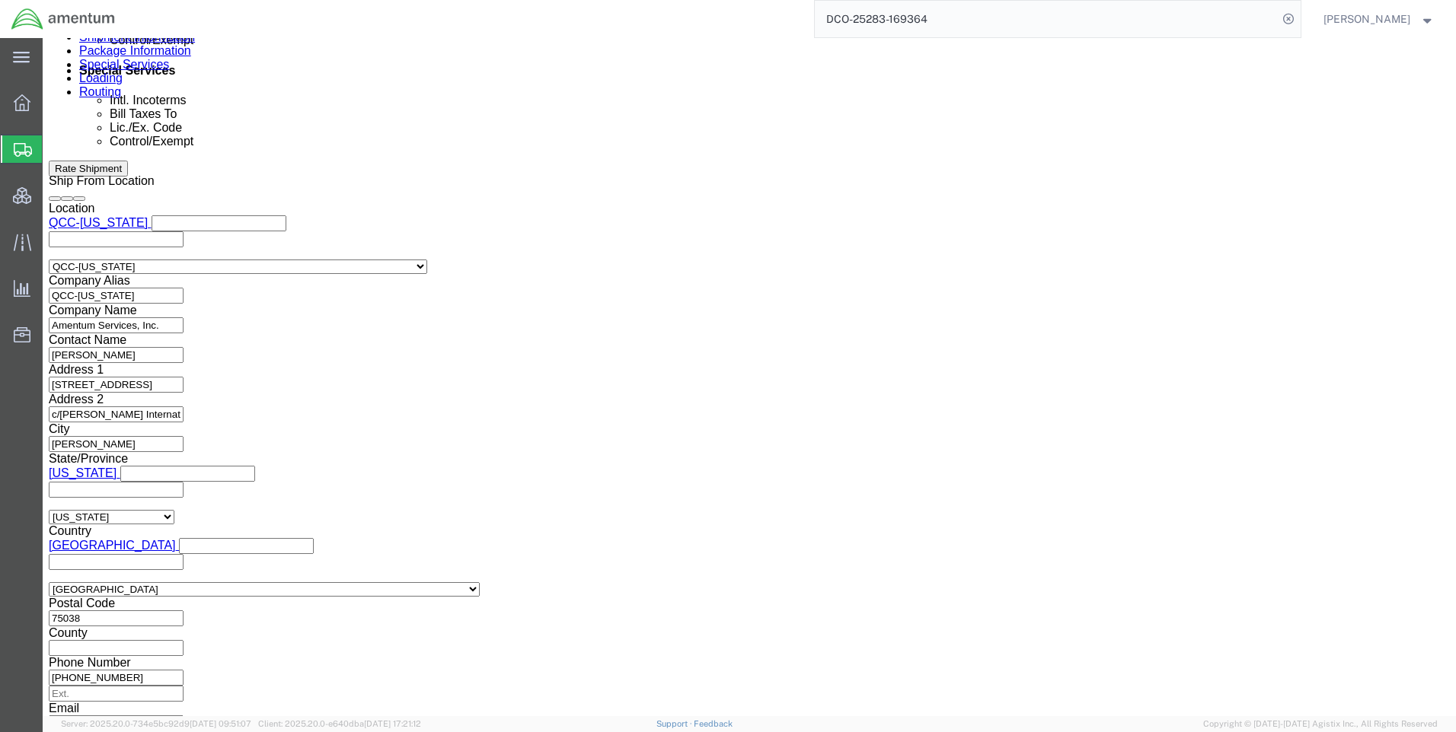
click select "Select 30.2(d)(2) 30.36 30.37(a) 30.37(f) 30.37(g) 30.37(h) 30.37(i) 30.37(j) 3…"
select select "30.37(a)"
click select "Select 30.2(d)(2) 30.36 30.37(a) 30.37(f) 30.37(g) 30.37(h) 30.37(i) 30.37(j) 3…"
click select "Select AES-Direct EEI Carrier File EEI EEI Exempt"
select select "EXEM"
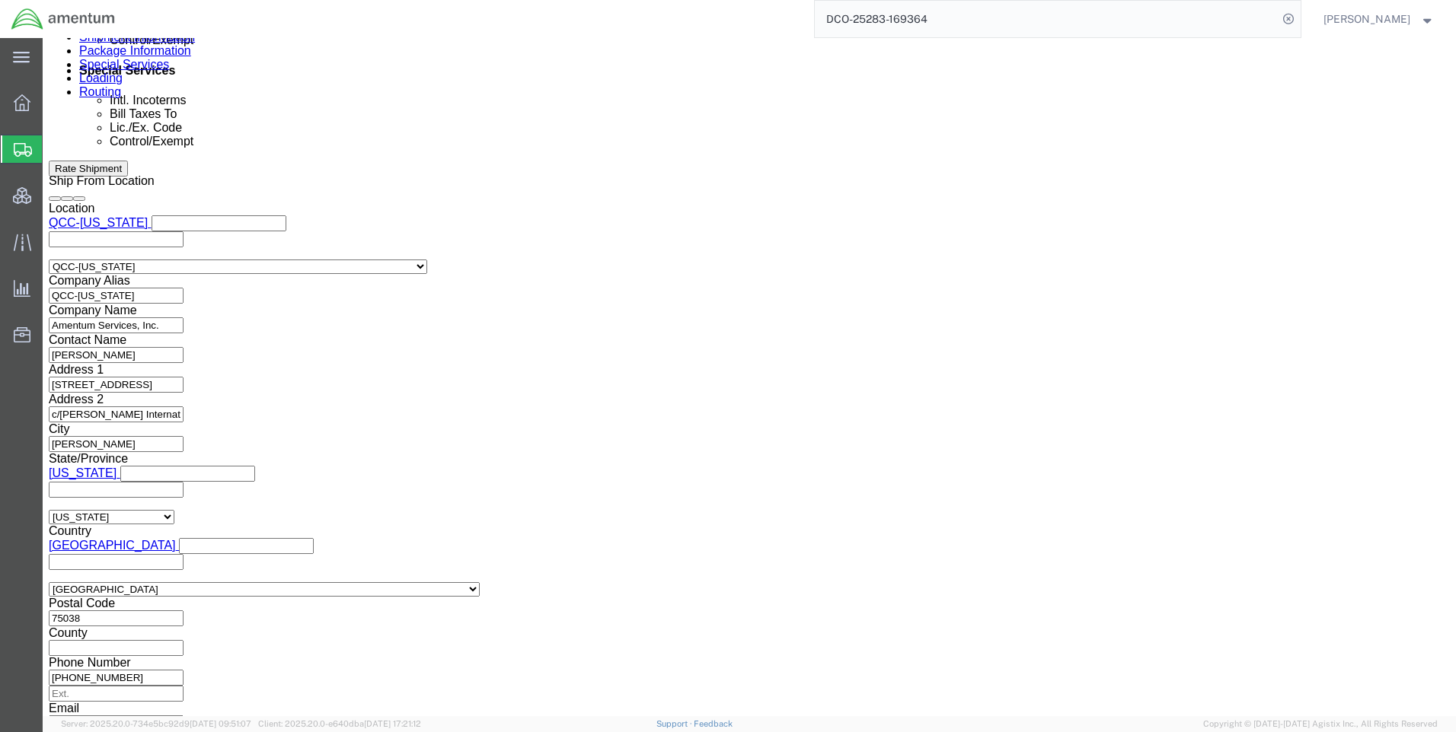
click select "Select AES-Direct EEI Carrier File EEI EEI Exempt"
click button "Rate Shipment"
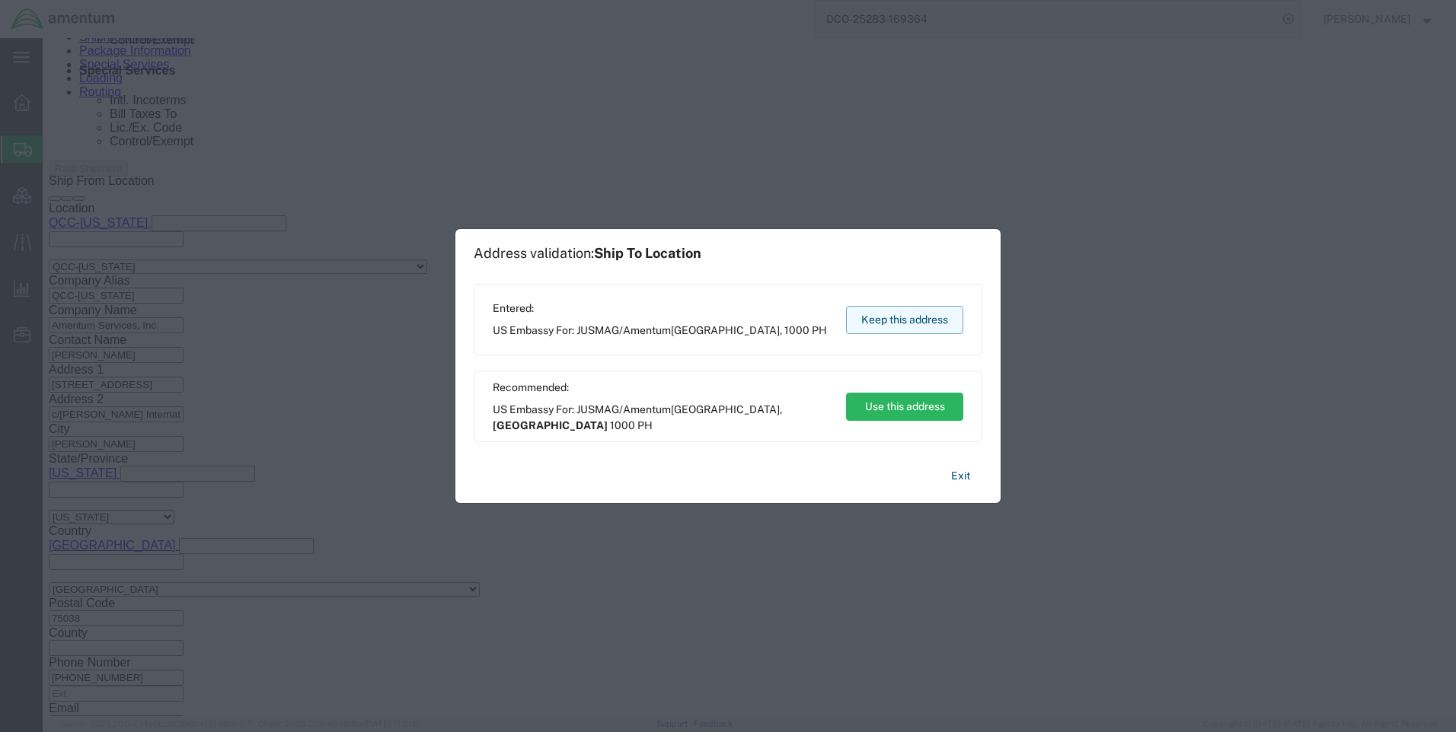
click at [908, 316] on button "Keep this address" at bounding box center [904, 320] width 117 height 28
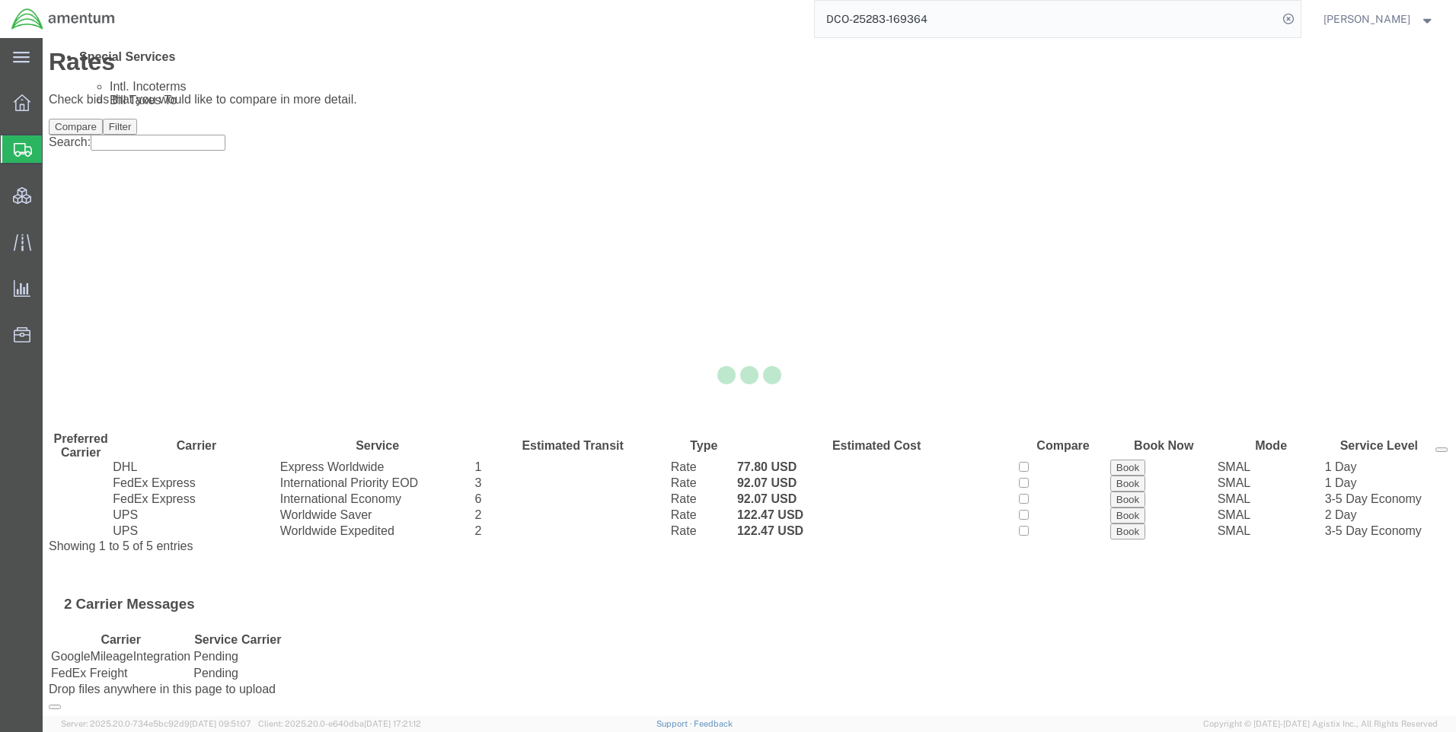
scroll to position [0, 0]
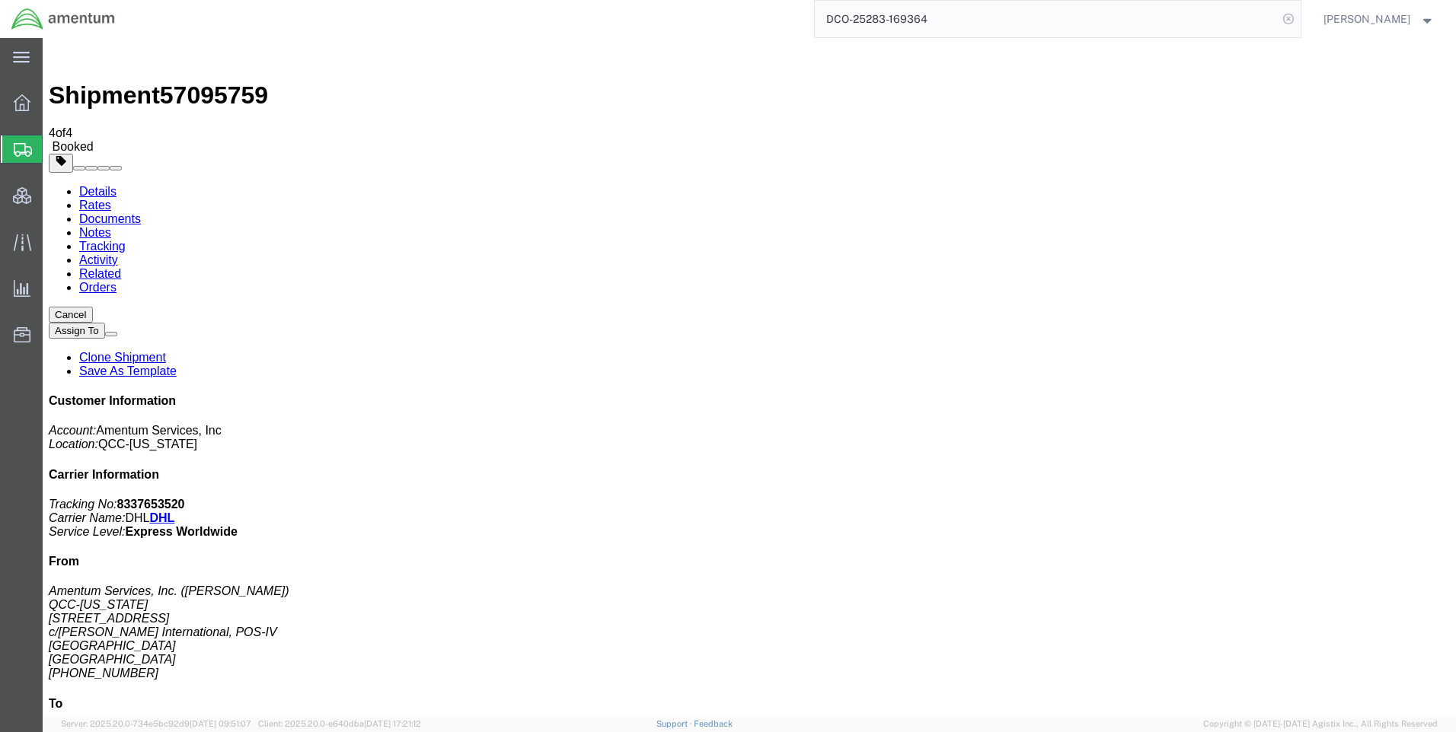
click at [1299, 18] on icon at bounding box center [1288, 18] width 21 height 21
click at [1299, 19] on icon at bounding box center [1288, 18] width 21 height 21
paste input "DCO-25282-169350"
type input "DCO-25282-169350"
click at [1299, 14] on icon at bounding box center [1288, 18] width 21 height 21
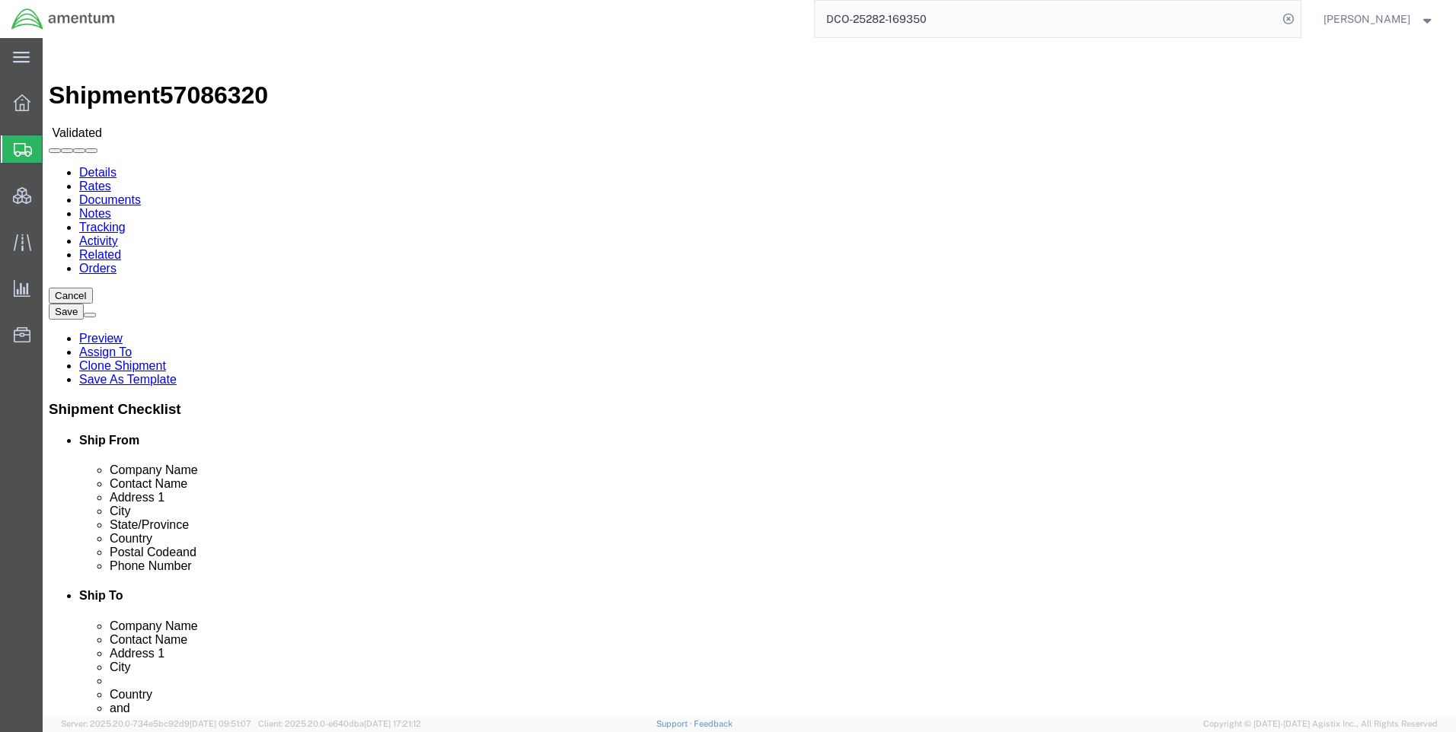
select select "42668"
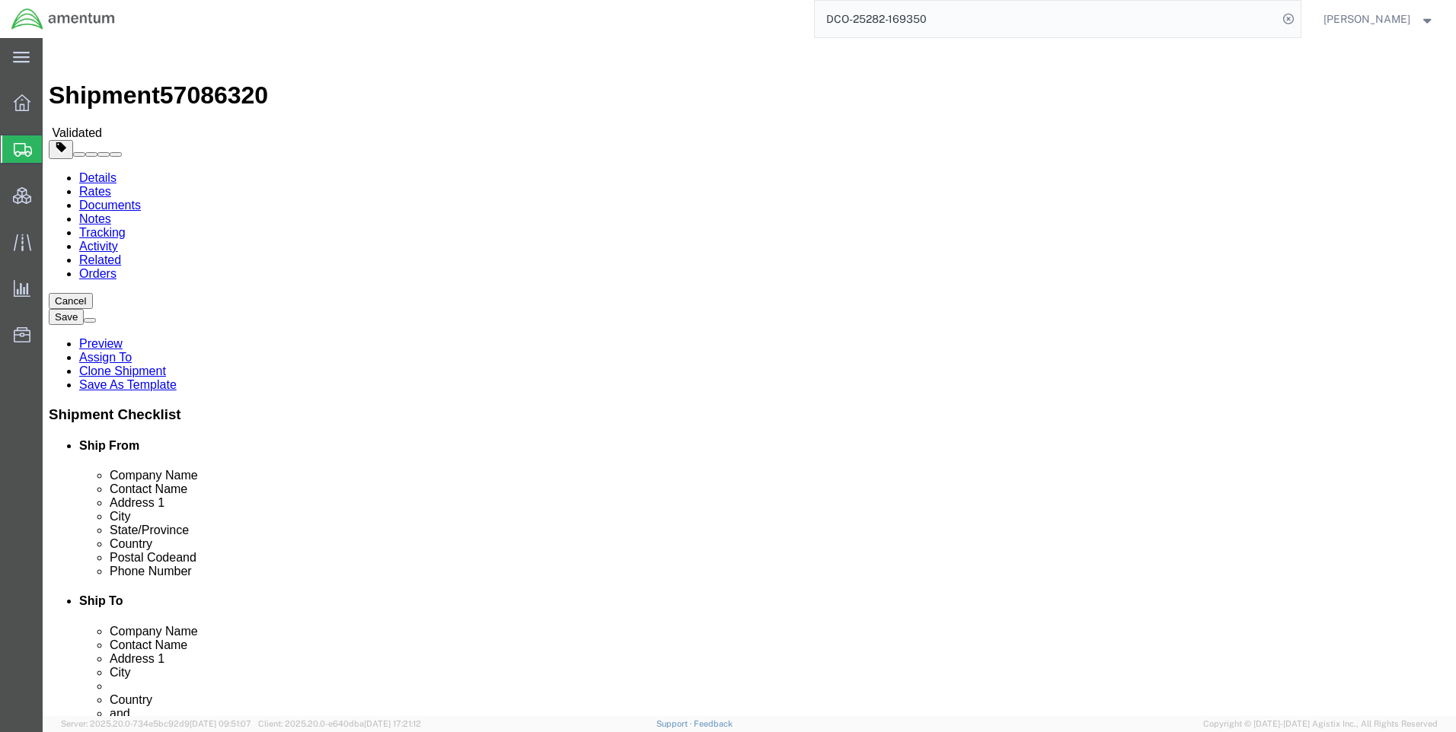
click icon
click at [1299, 18] on icon at bounding box center [1288, 18] width 21 height 21
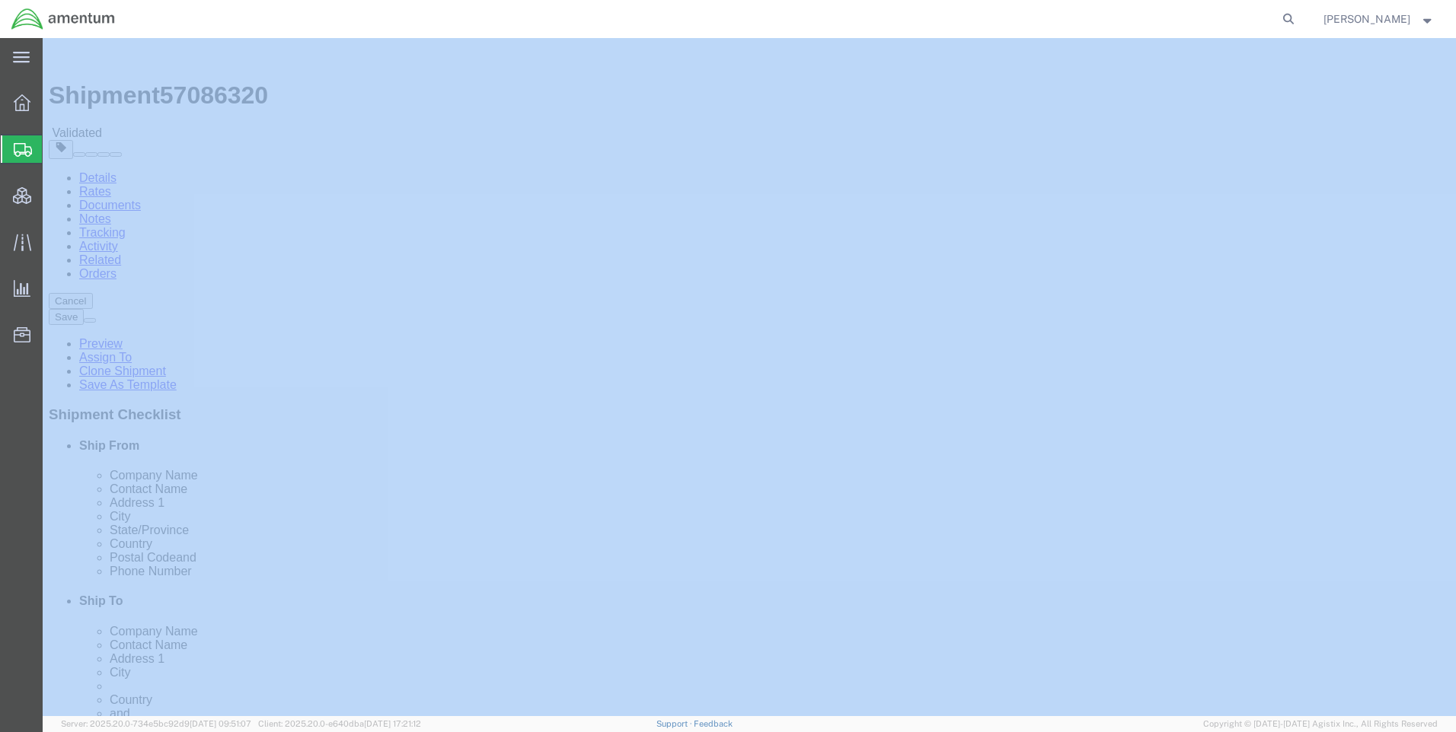
click at [1299, 18] on icon at bounding box center [1288, 18] width 21 height 21
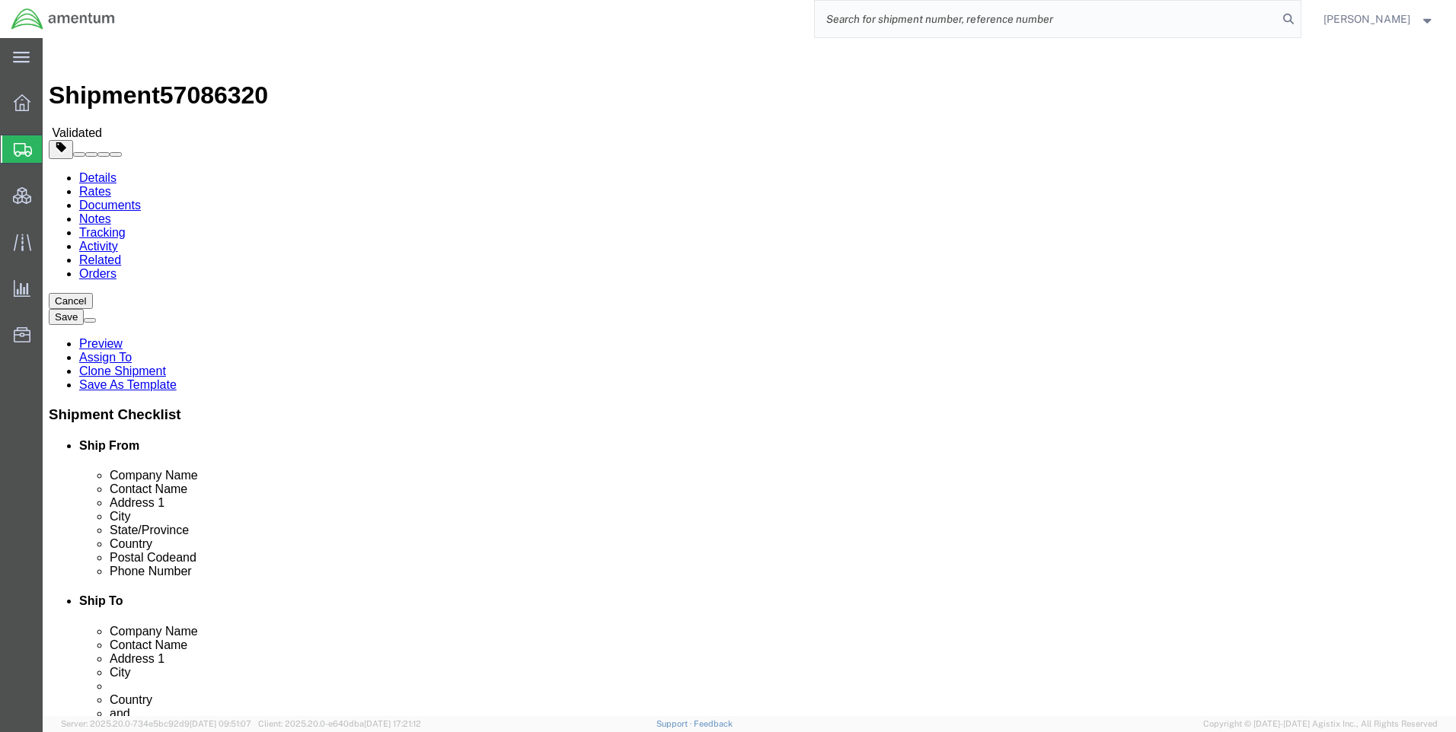
paste input "DCO-25282-169350"
type input "DCO-25282-169350"
click at [1299, 16] on icon at bounding box center [1288, 18] width 21 height 21
select select "42668"
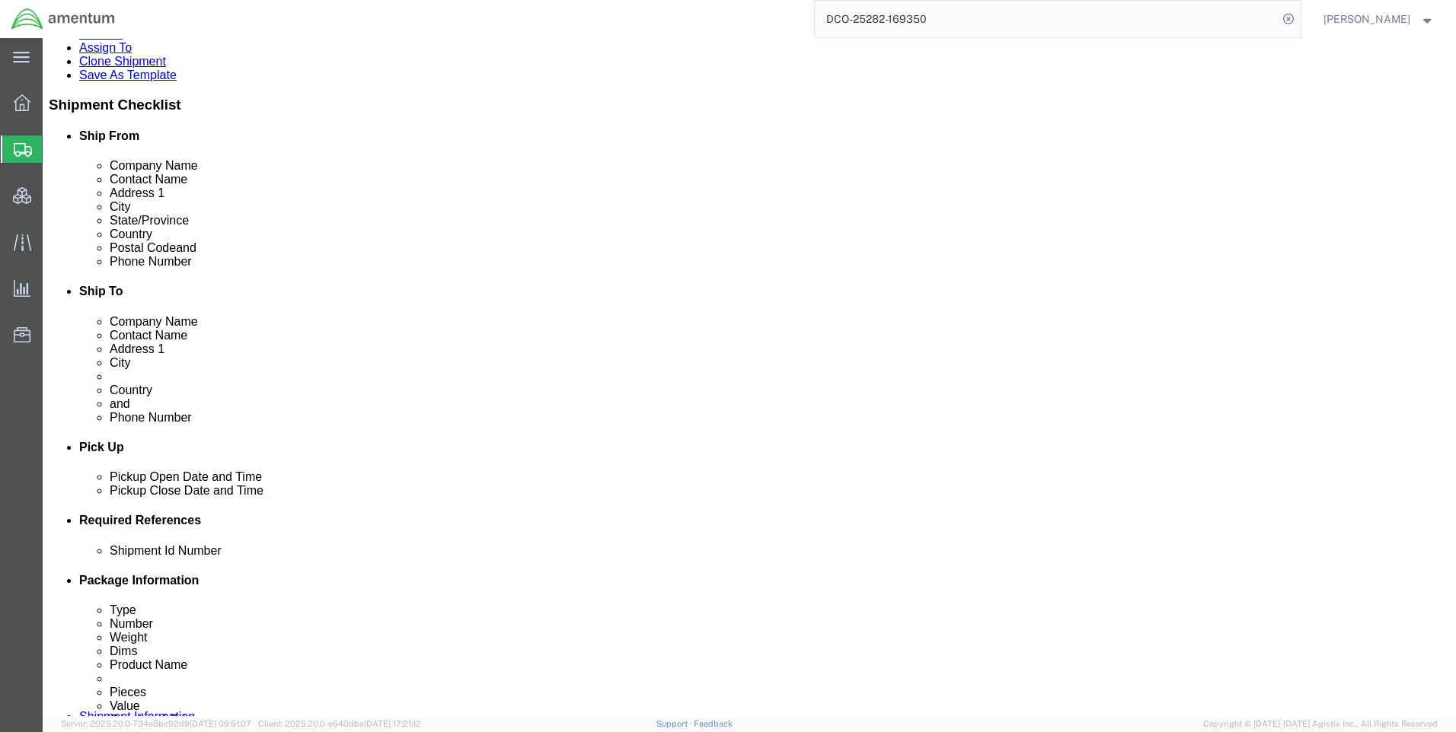
scroll to position [305, 0]
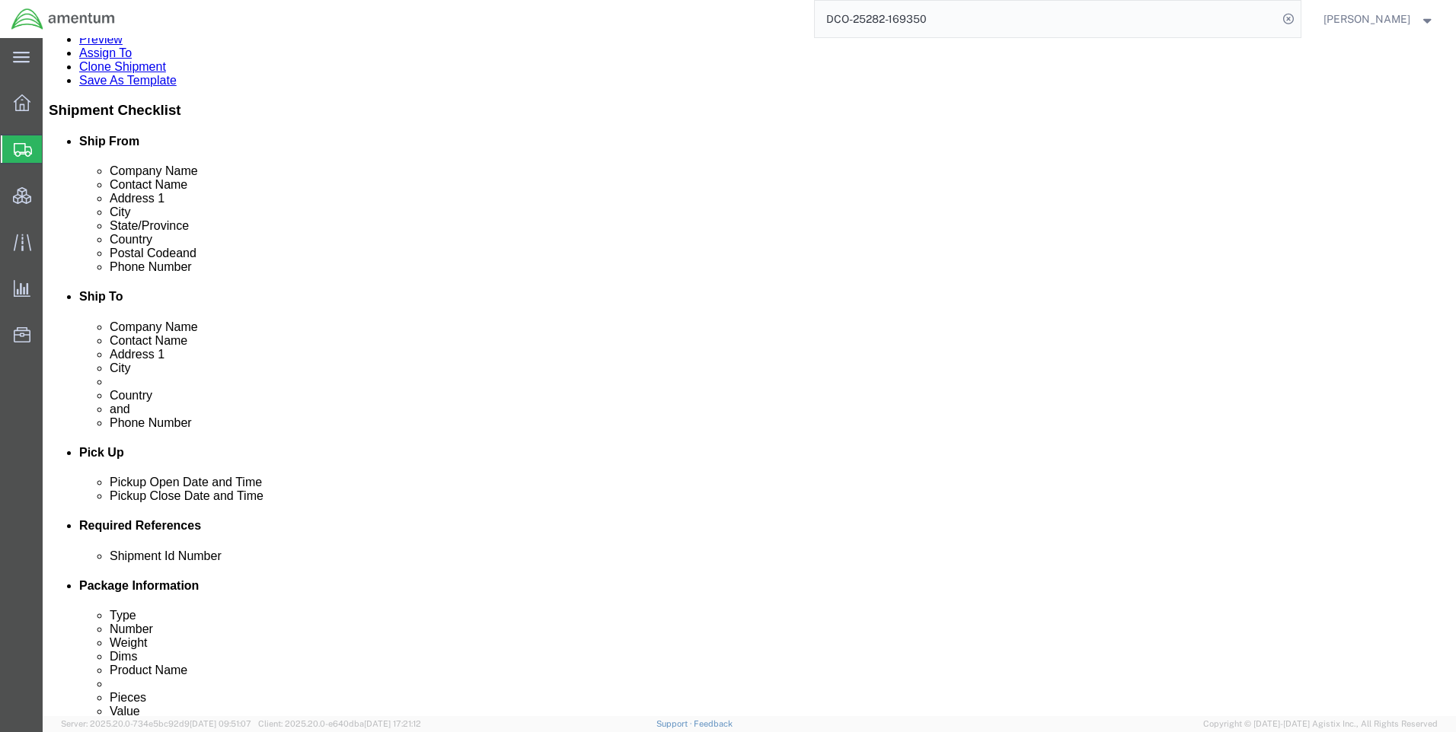
click icon
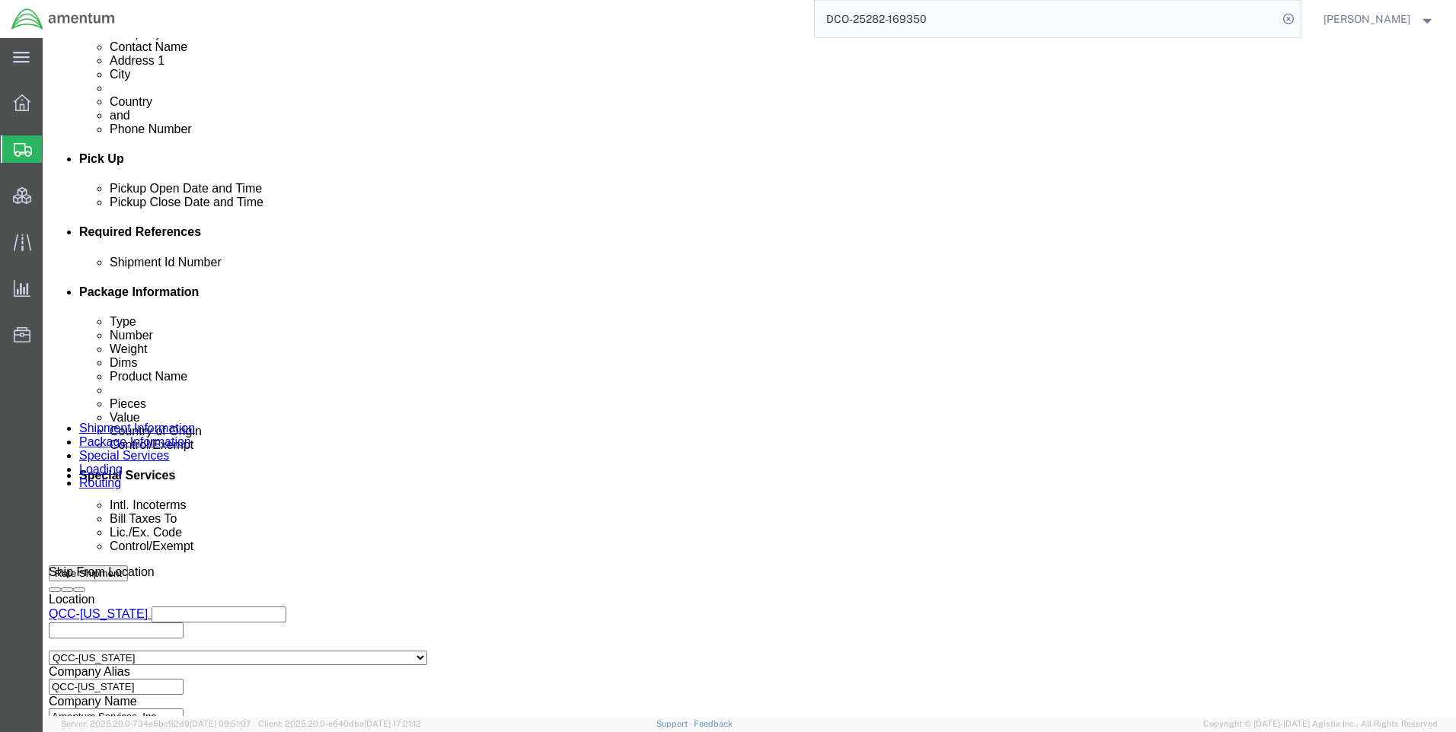
scroll to position [838, 0]
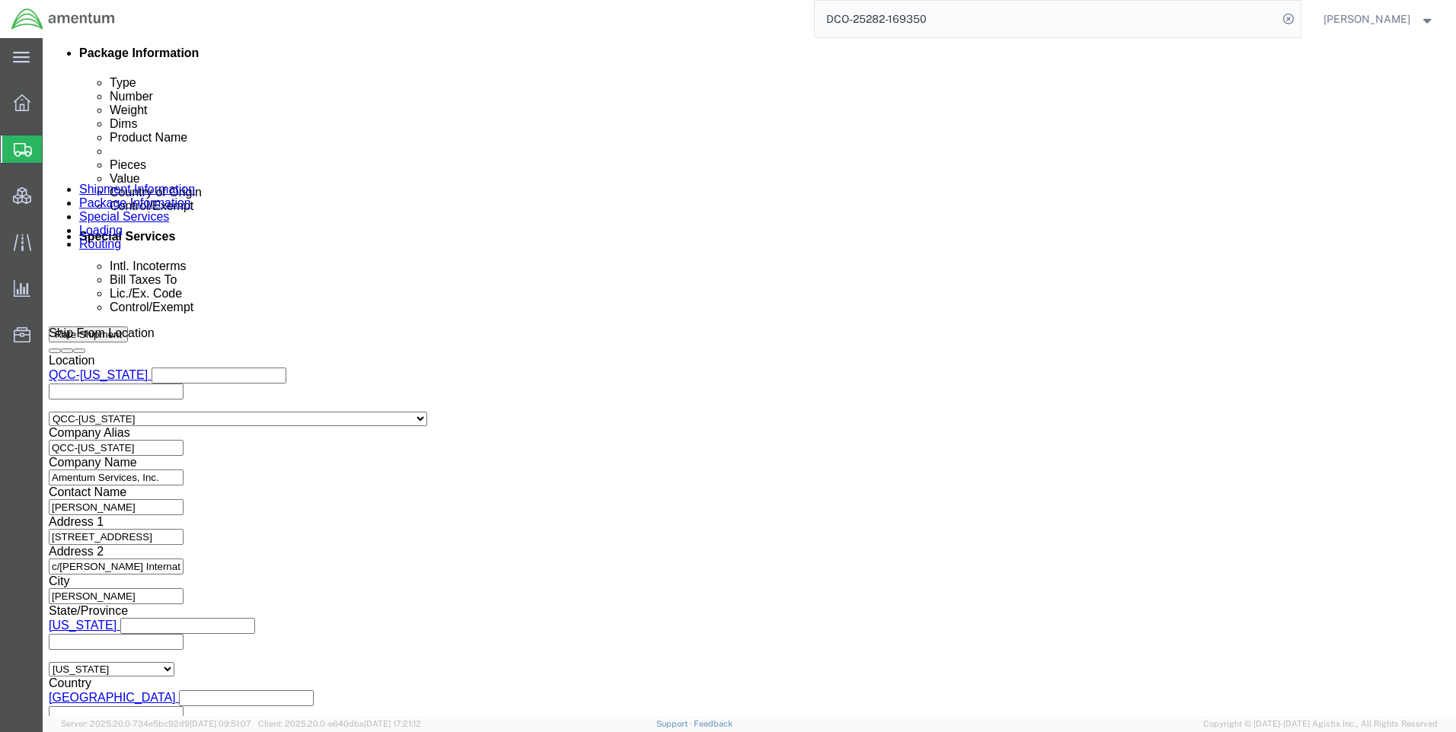
paste input "X20251009861063"
type input "X20251009861063"
click select "Select AES-Direct EEI Carrier File EEI EEI Exempt"
select select "AESD"
click select "Select AES-Direct EEI Carrier File EEI EEI Exempt"
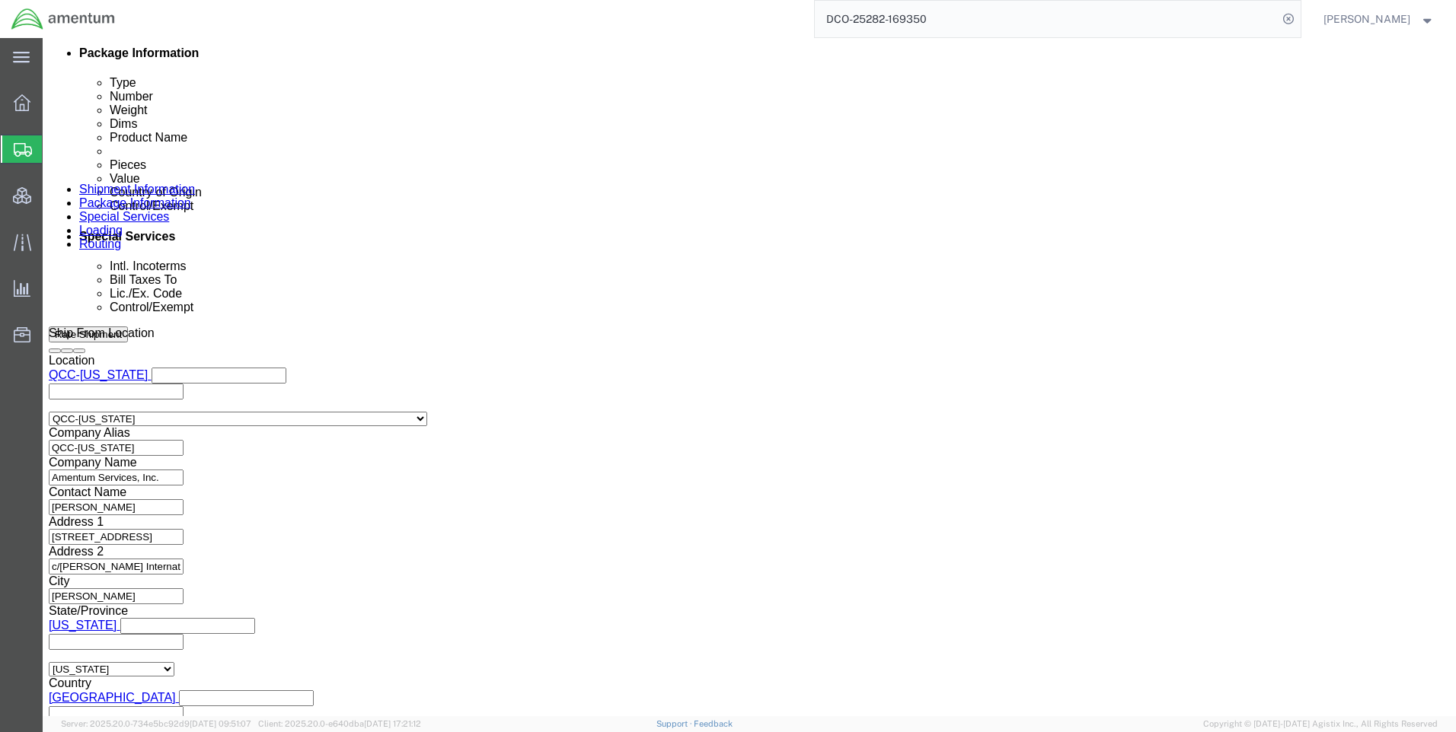
click button "Rate Shipment"
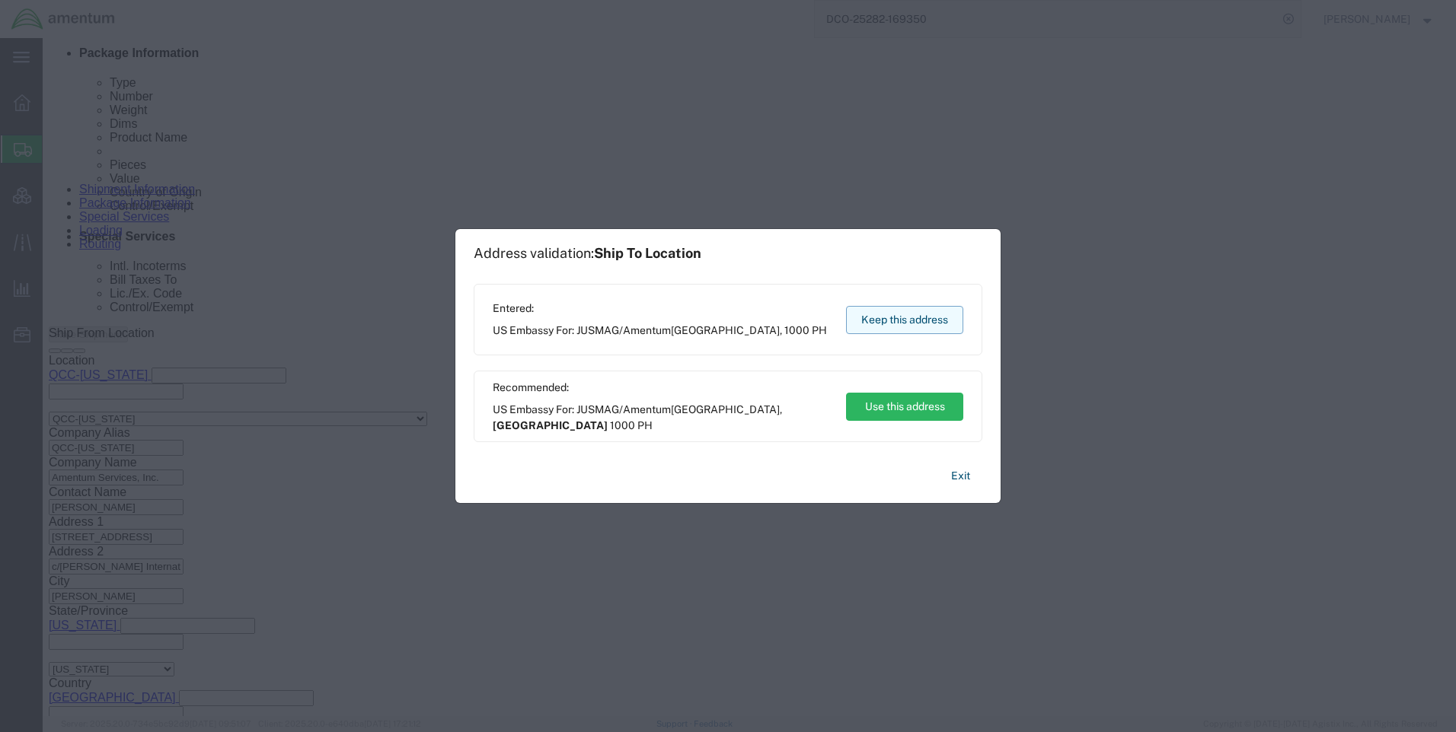
click at [916, 318] on button "Keep this address" at bounding box center [904, 320] width 117 height 28
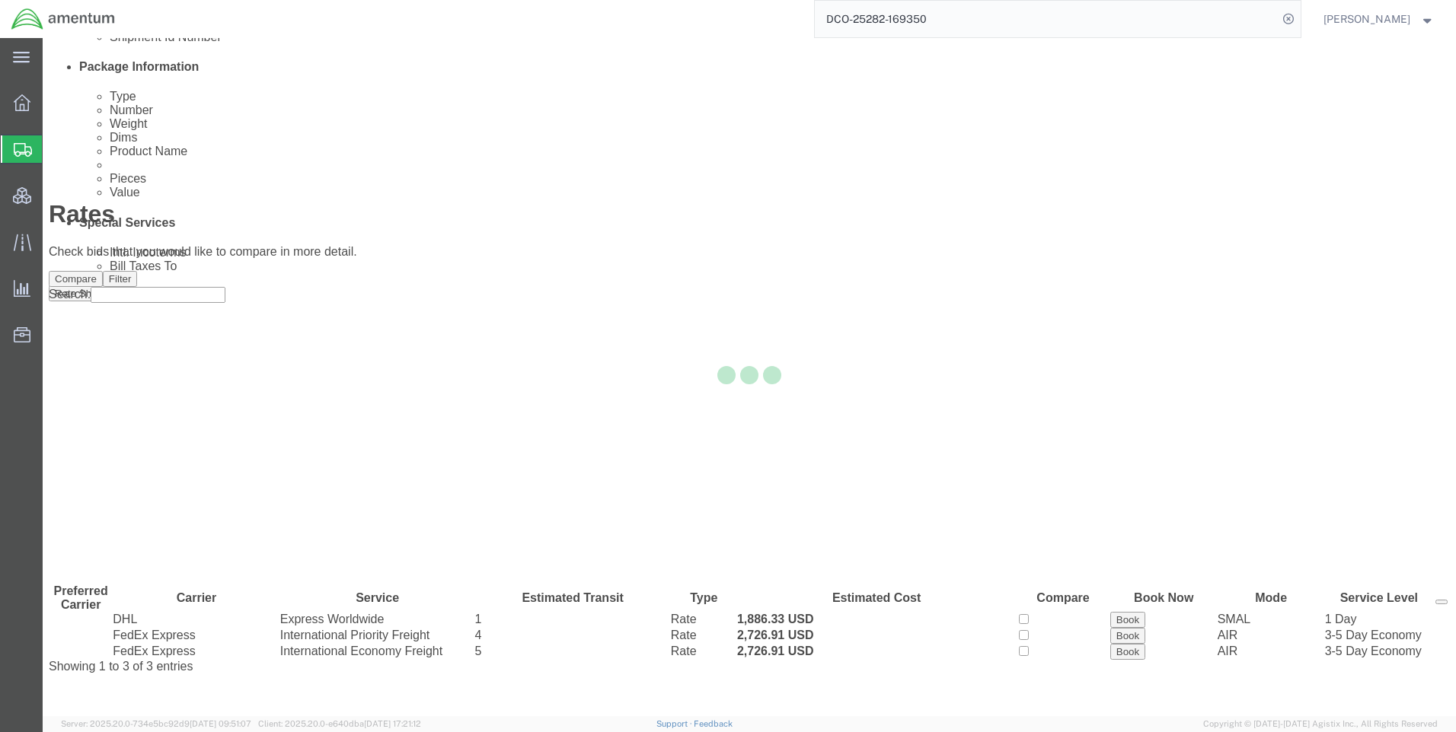
scroll to position [0, 0]
